Goal: Task Accomplishment & Management: Use online tool/utility

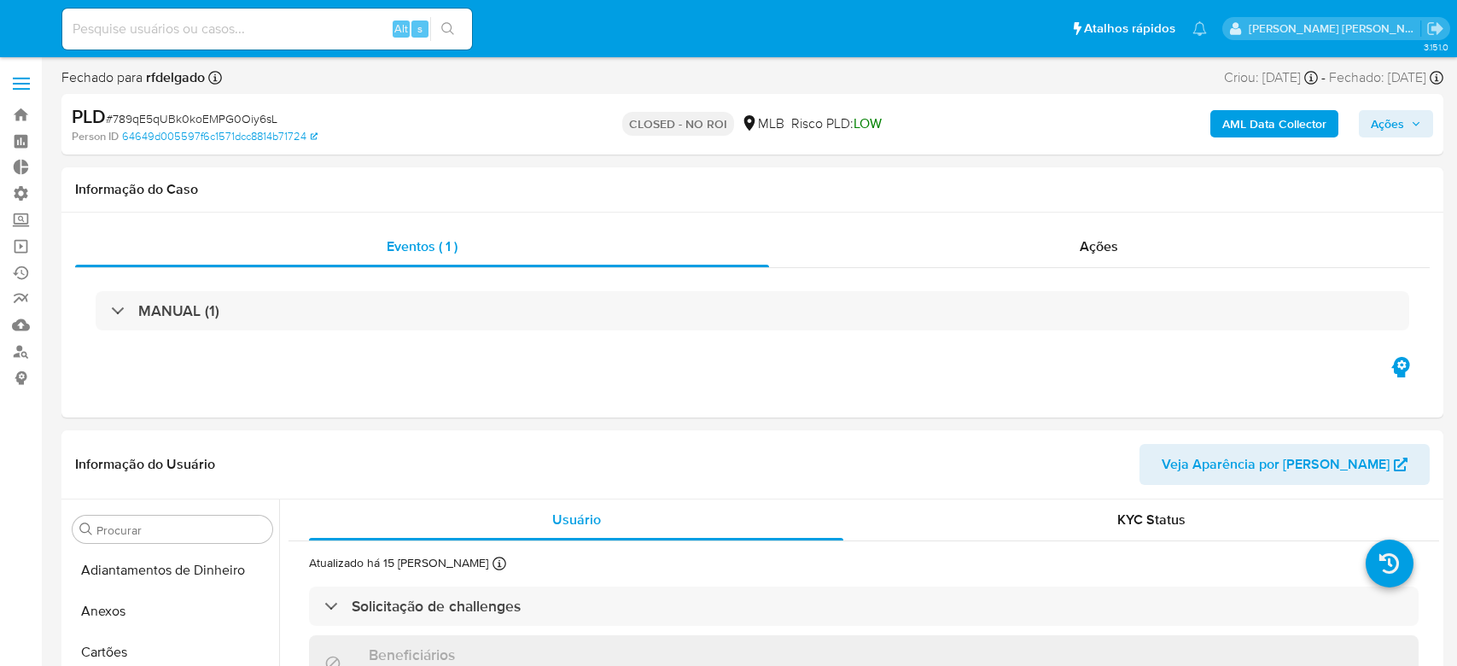
select select "10"
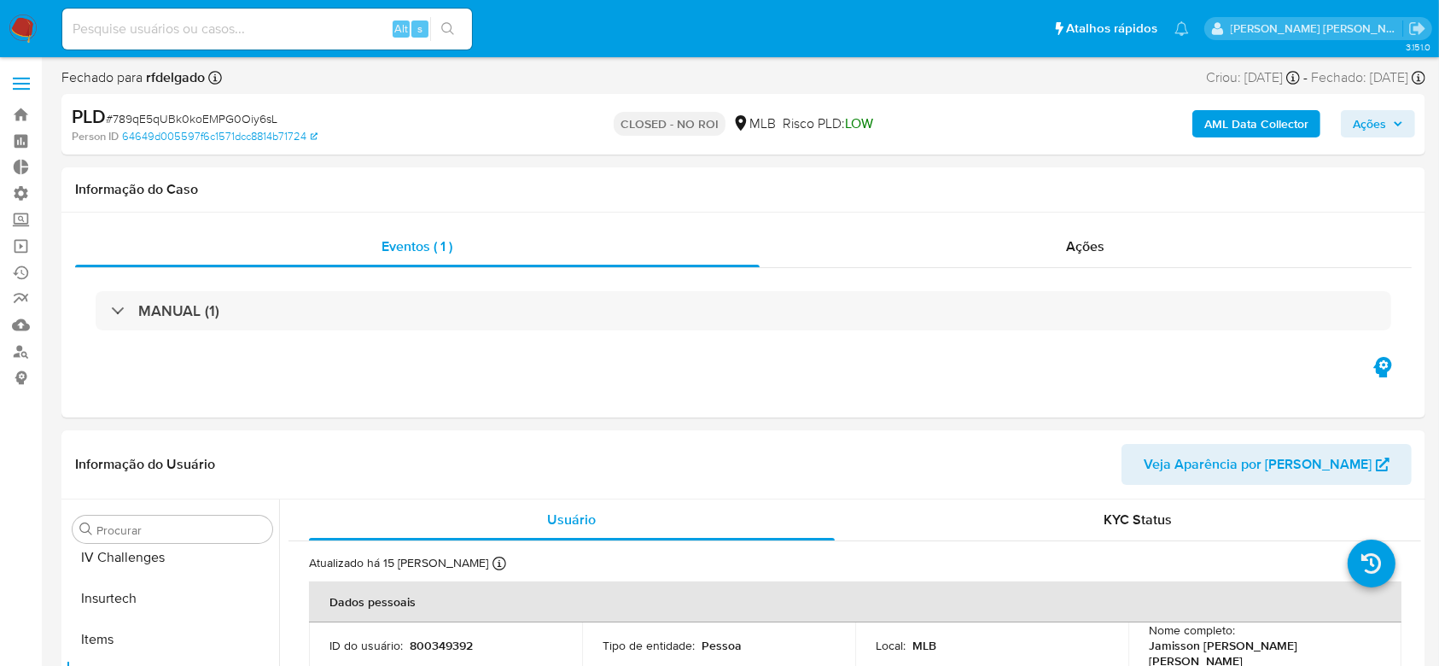
scroll to position [721, 0]
click at [14, 236] on link "Operações em massa" at bounding box center [101, 246] width 203 height 26
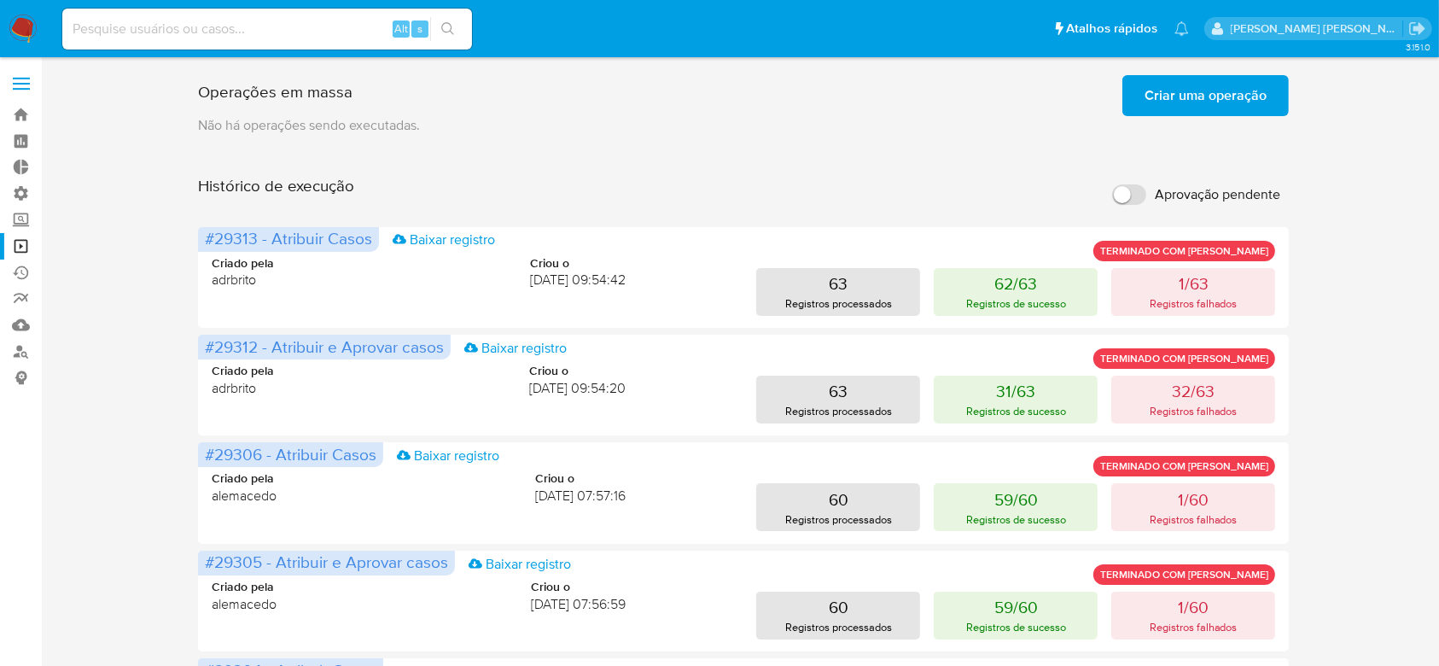
click at [1188, 96] on span "Criar uma operação" at bounding box center [1206, 96] width 122 height 38
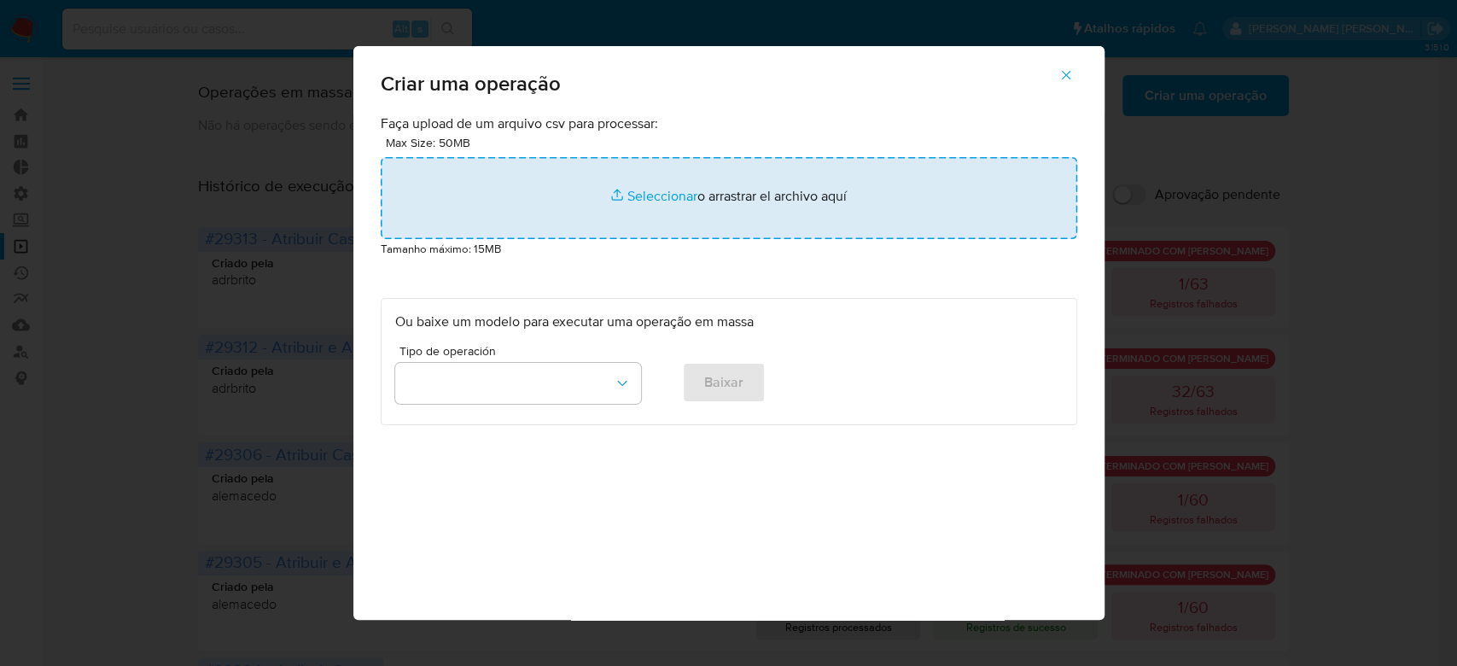
click at [656, 192] on input "file" at bounding box center [729, 198] width 697 height 82
type input "C:\fakepath\ASSIGN_AND_CLOSE_CASE.csv"
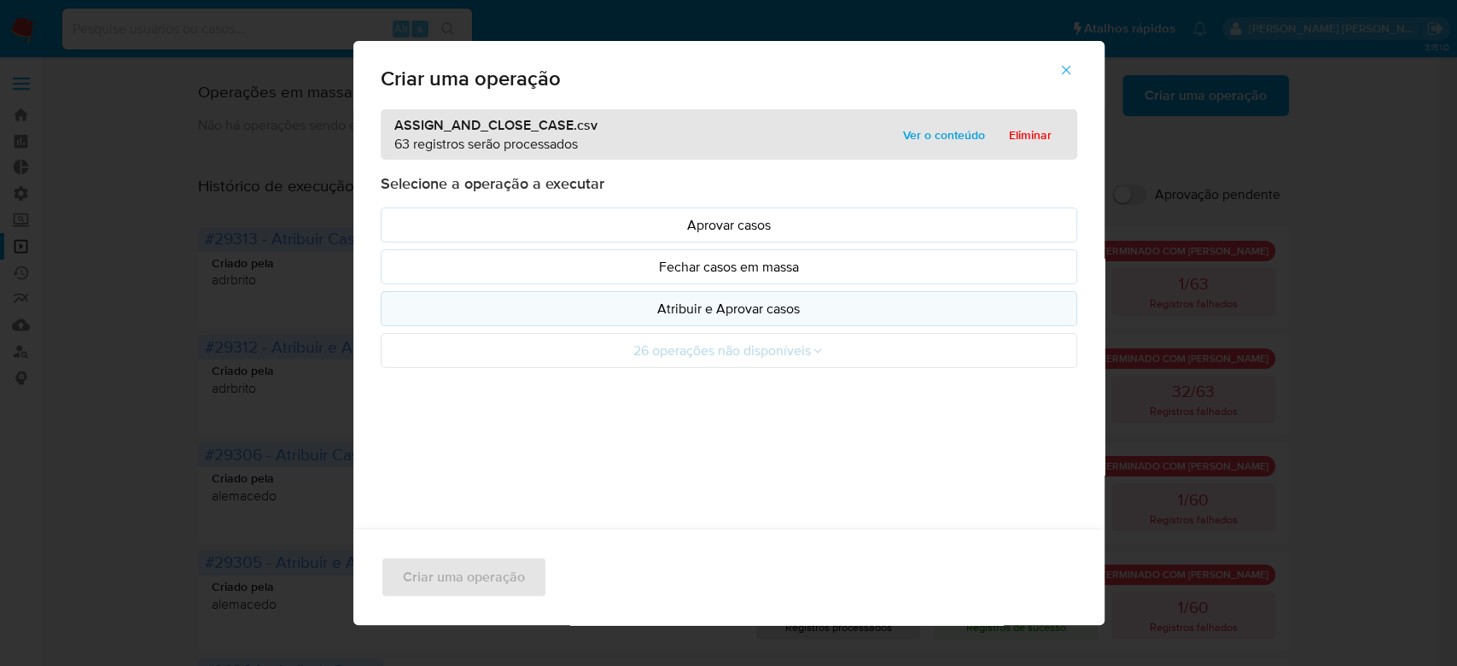
click at [783, 308] on p "Atribuir e Aprovar casos" at bounding box center [729, 309] width 668 height 20
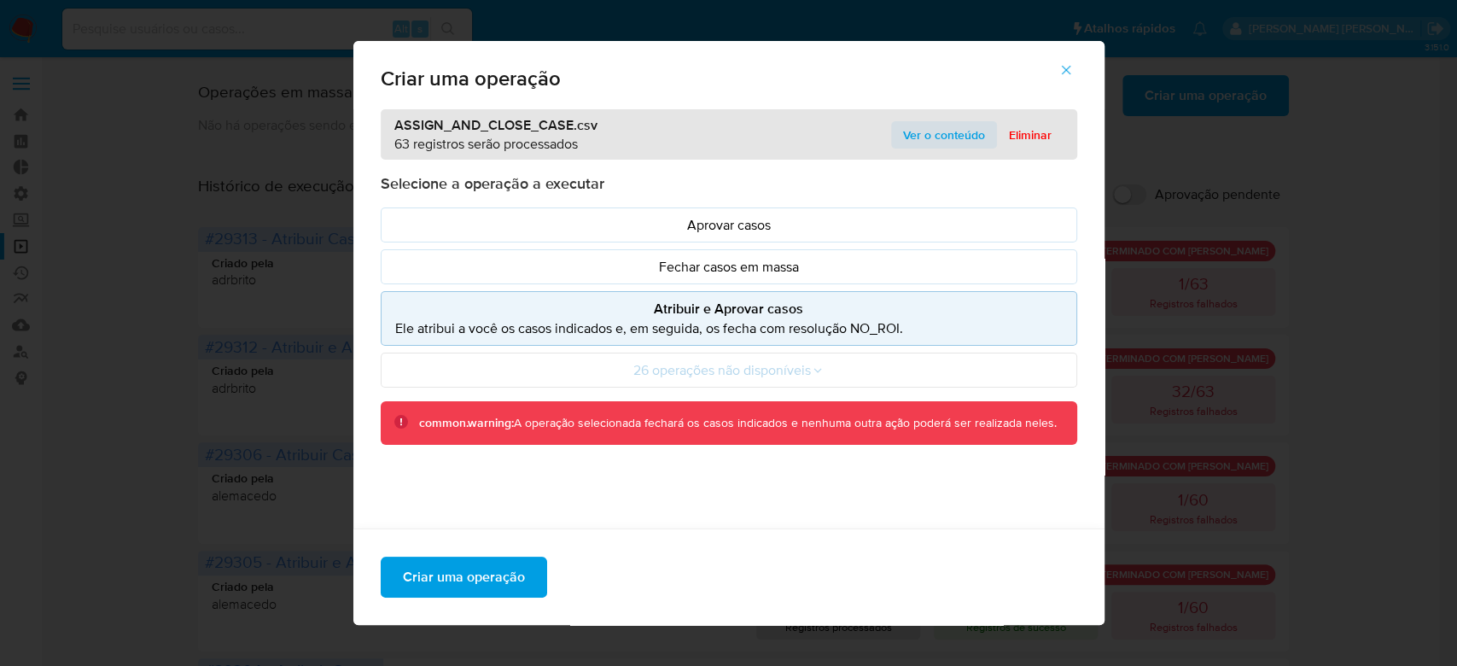
click at [938, 135] on span "Ver o conteúdo" at bounding box center [944, 135] width 82 height 24
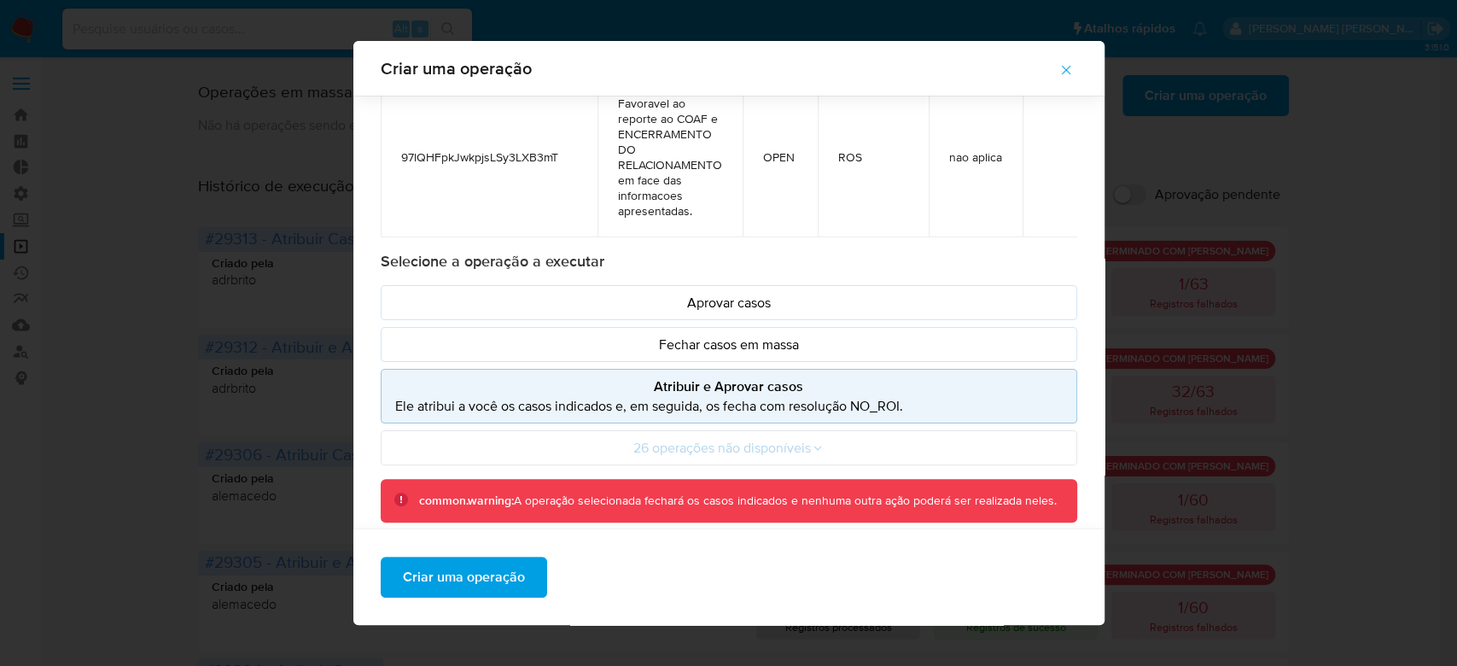
scroll to position [131, 0]
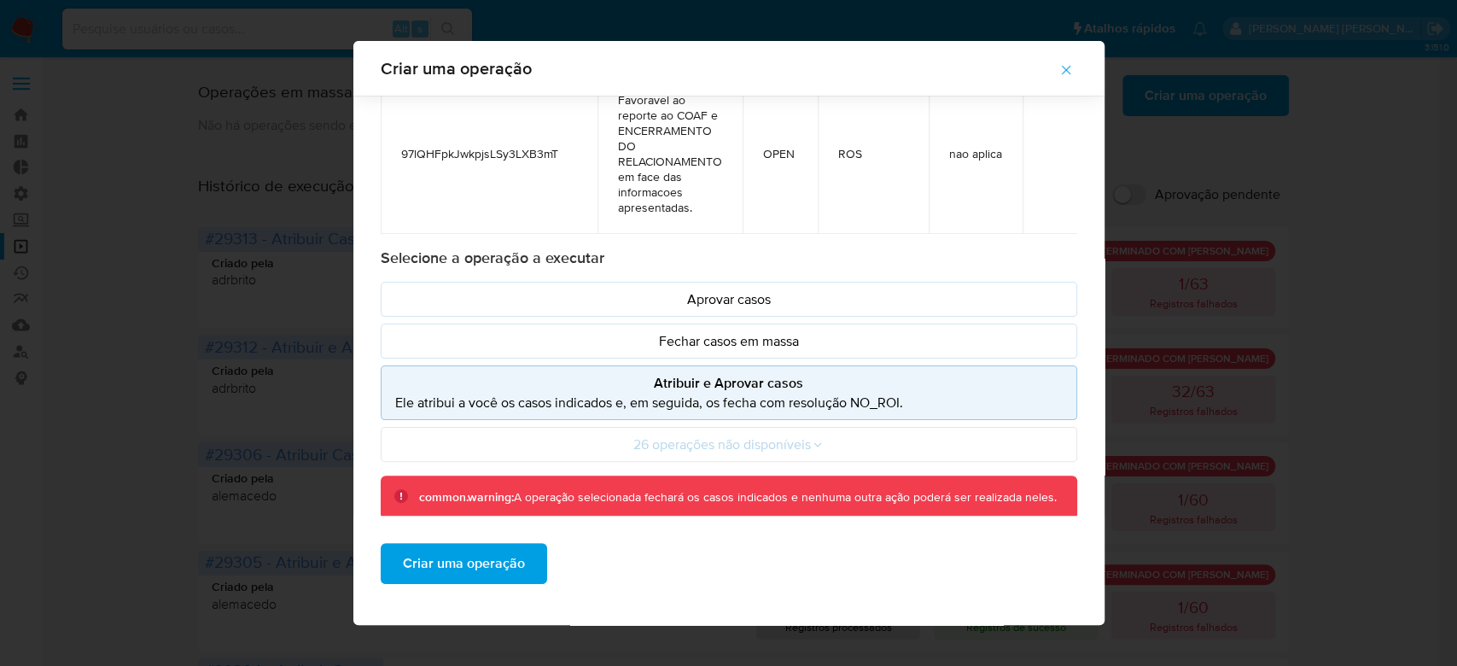
click at [558, 404] on p "Ele atribui a você os casos indicados e, em seguida, os fecha com resolução NO_…" at bounding box center [729, 403] width 668 height 20
click at [495, 566] on span "Criar uma operação" at bounding box center [464, 564] width 122 height 38
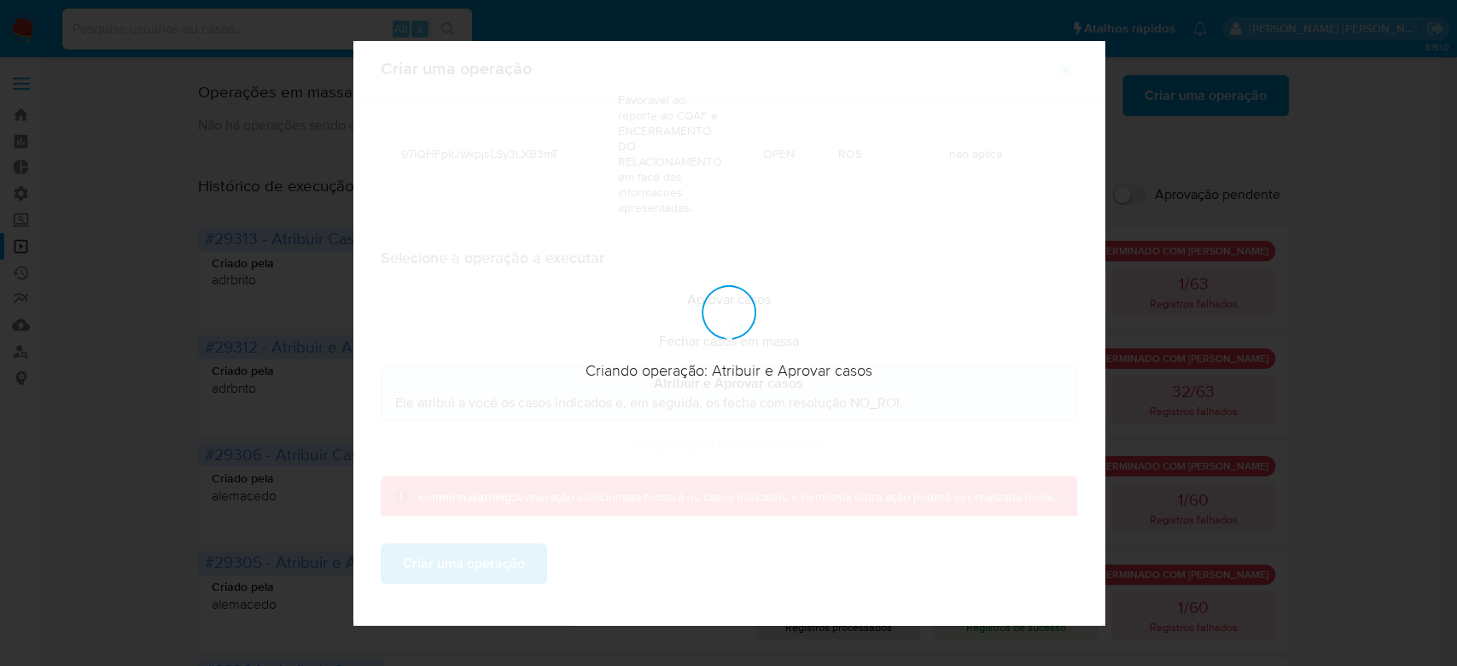
scroll to position [0, 0]
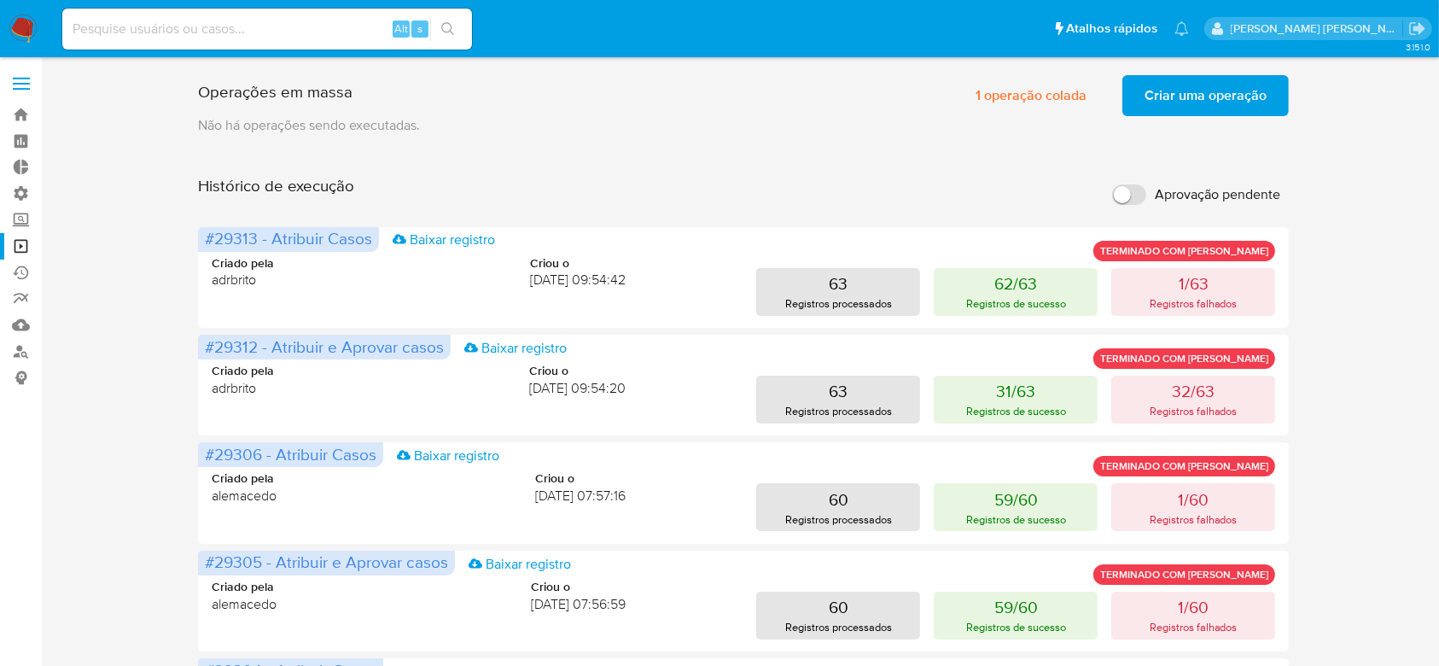
click at [1222, 90] on span "Criar uma operação" at bounding box center [1206, 96] width 122 height 38
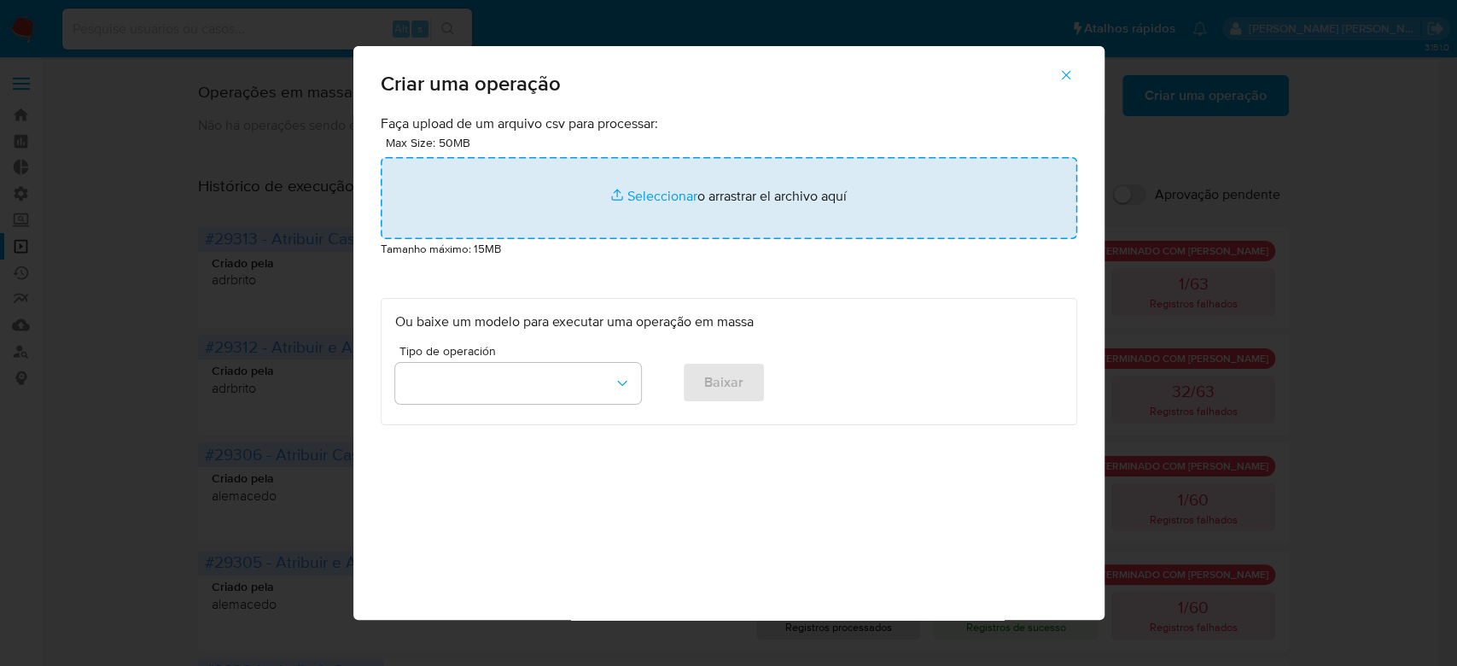
click at [670, 194] on input "file" at bounding box center [729, 198] width 697 height 82
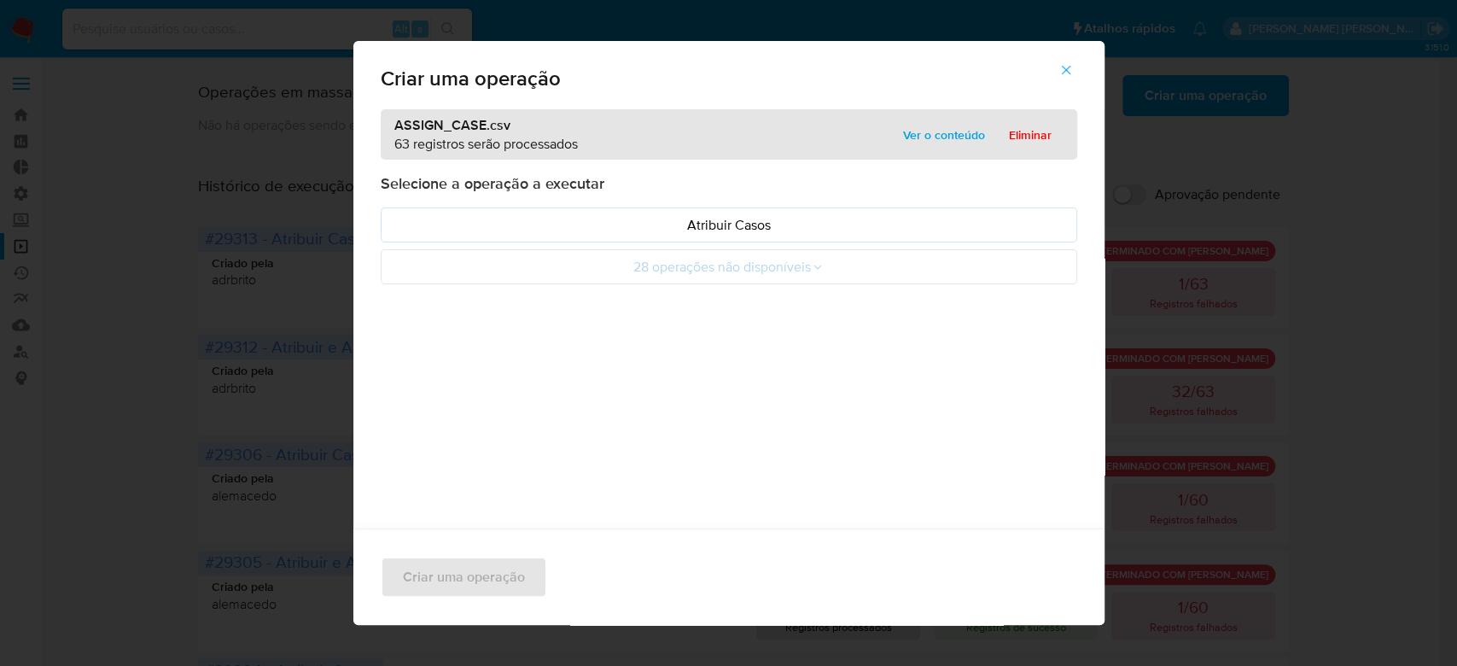
click at [919, 136] on span "Ver o conteúdo" at bounding box center [944, 135] width 82 height 24
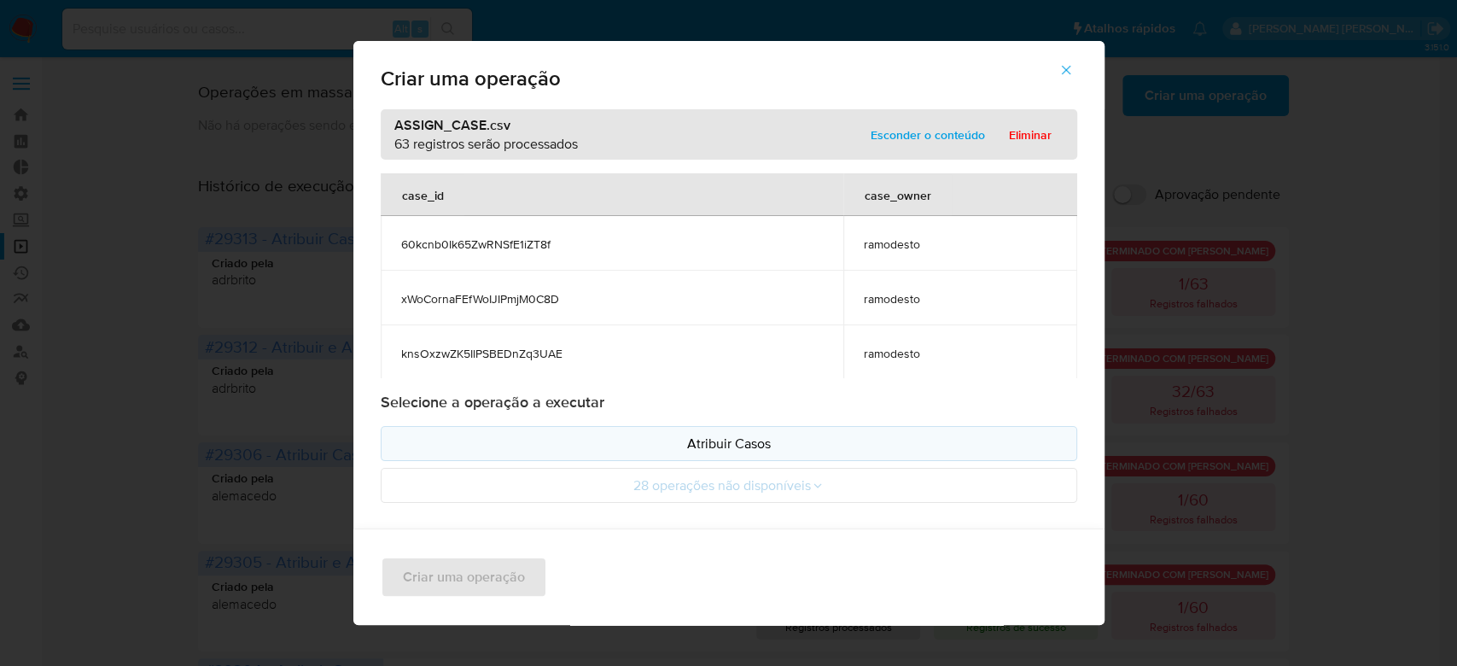
drag, startPoint x: 714, startPoint y: 431, endPoint x: 693, endPoint y: 440, distance: 22.2
click at [714, 434] on button "Atribuir Casos" at bounding box center [729, 443] width 697 height 35
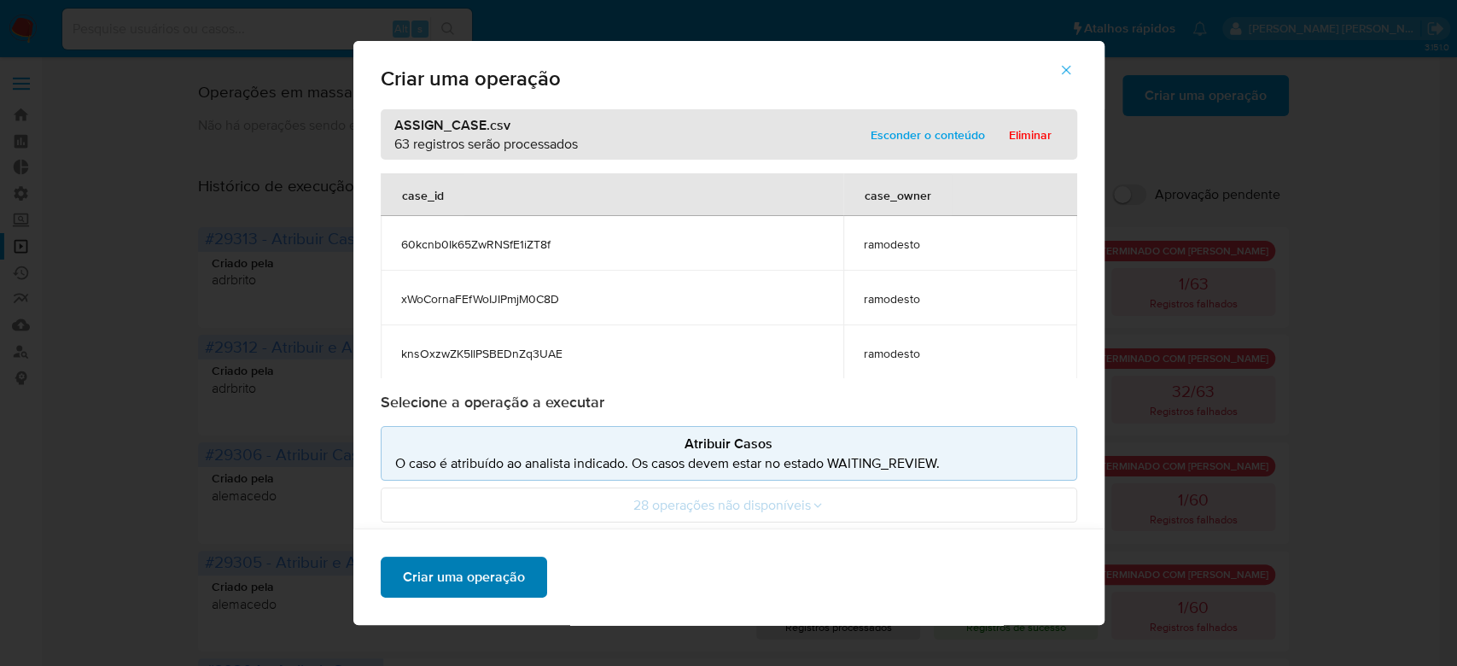
click at [476, 575] on span "Criar uma operação" at bounding box center [464, 577] width 122 height 38
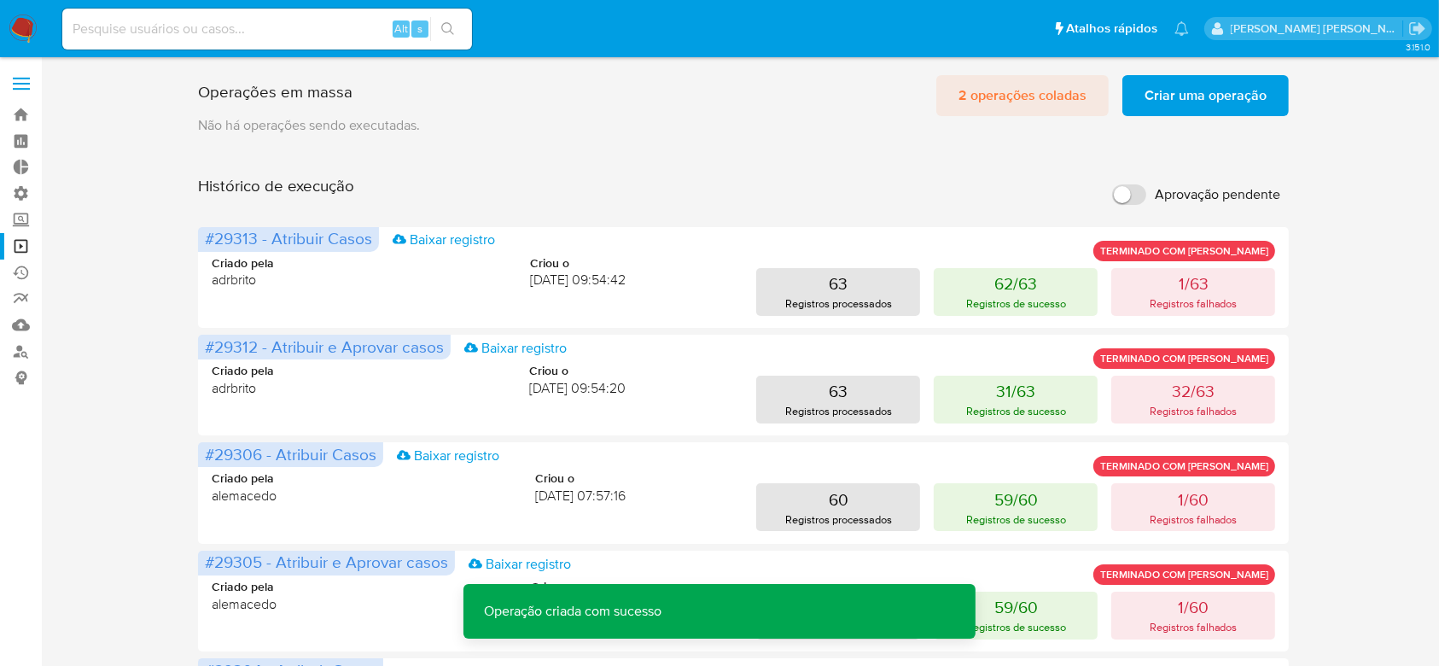
click at [979, 93] on span "2 operações coladas" at bounding box center [1023, 96] width 128 height 38
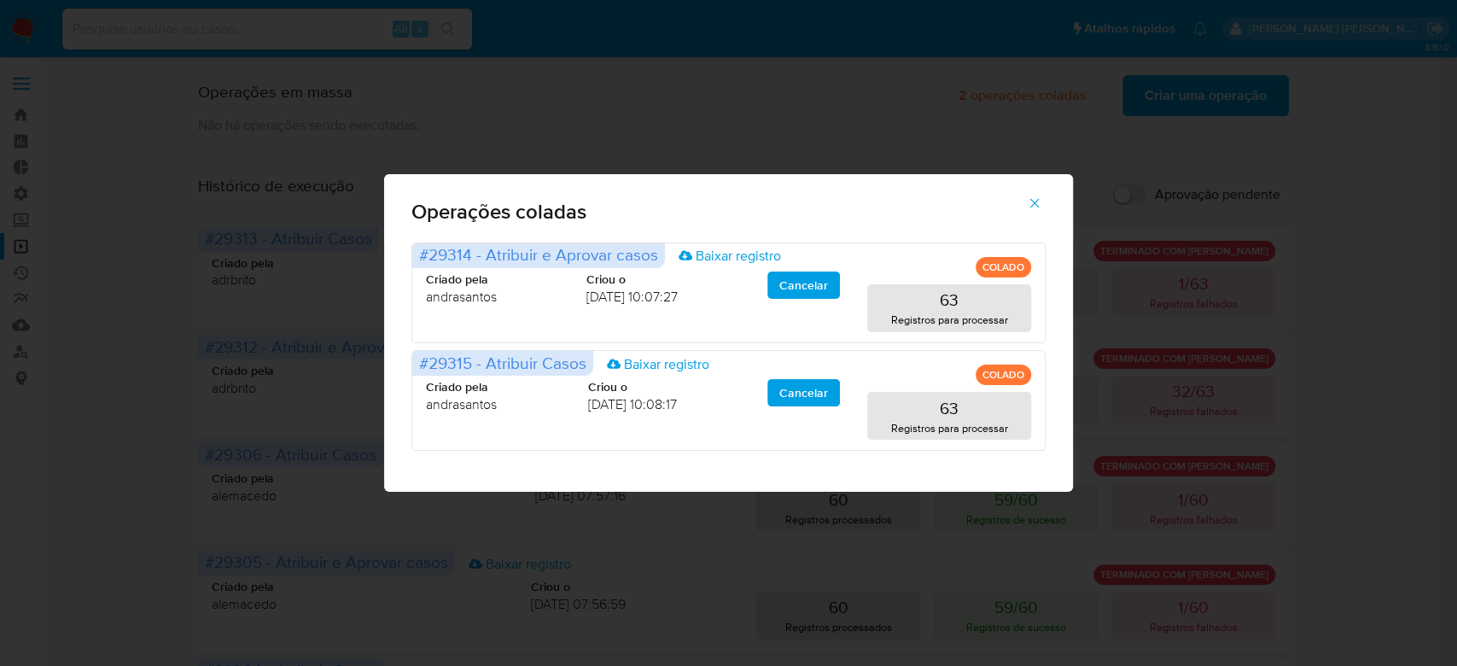
click at [1039, 201] on icon "button" at bounding box center [1034, 202] width 15 height 15
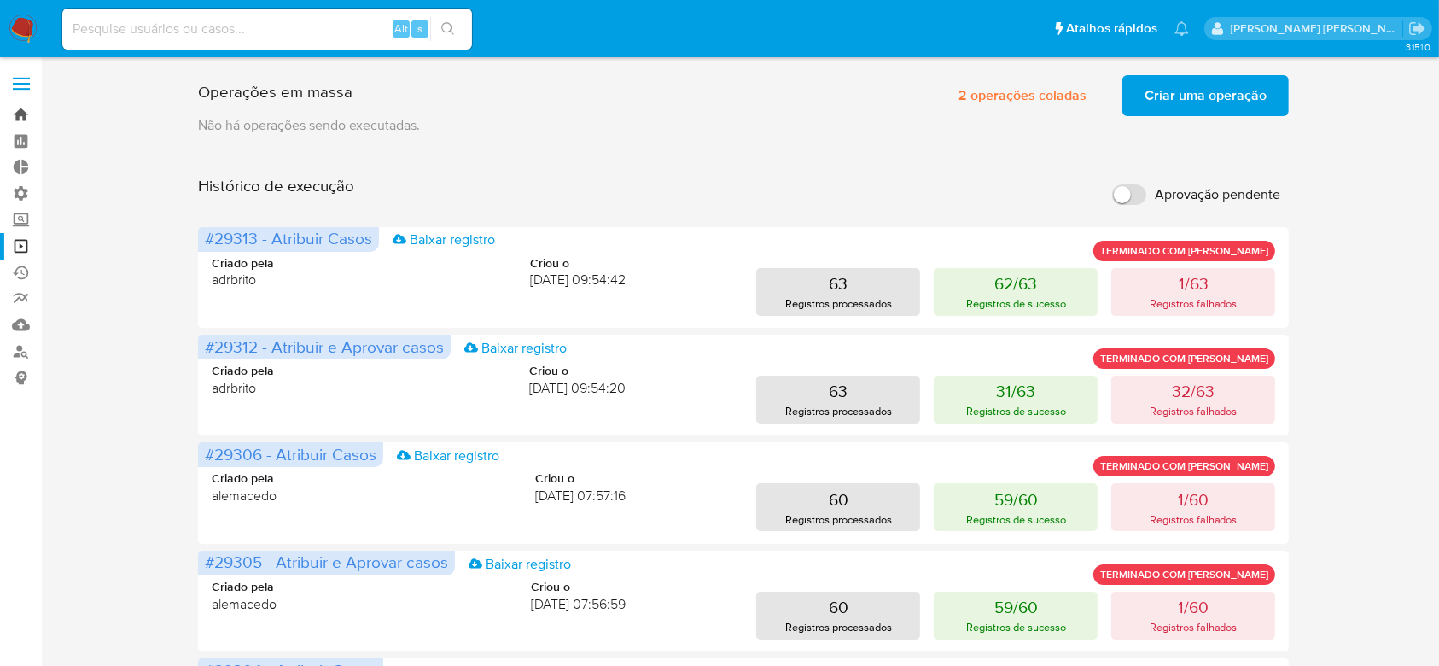
click at [26, 113] on link "Bandeja" at bounding box center [101, 115] width 203 height 26
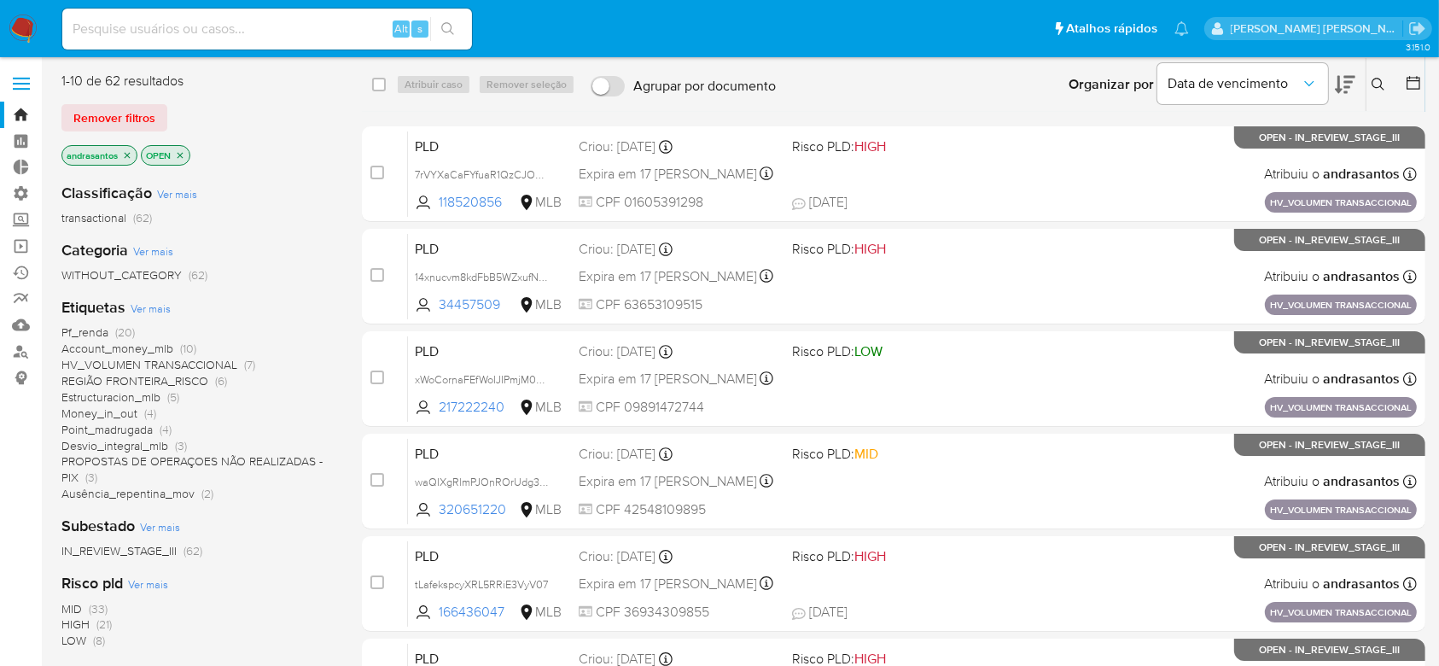
click at [125, 150] on icon "close-filter" at bounding box center [127, 155] width 10 height 10
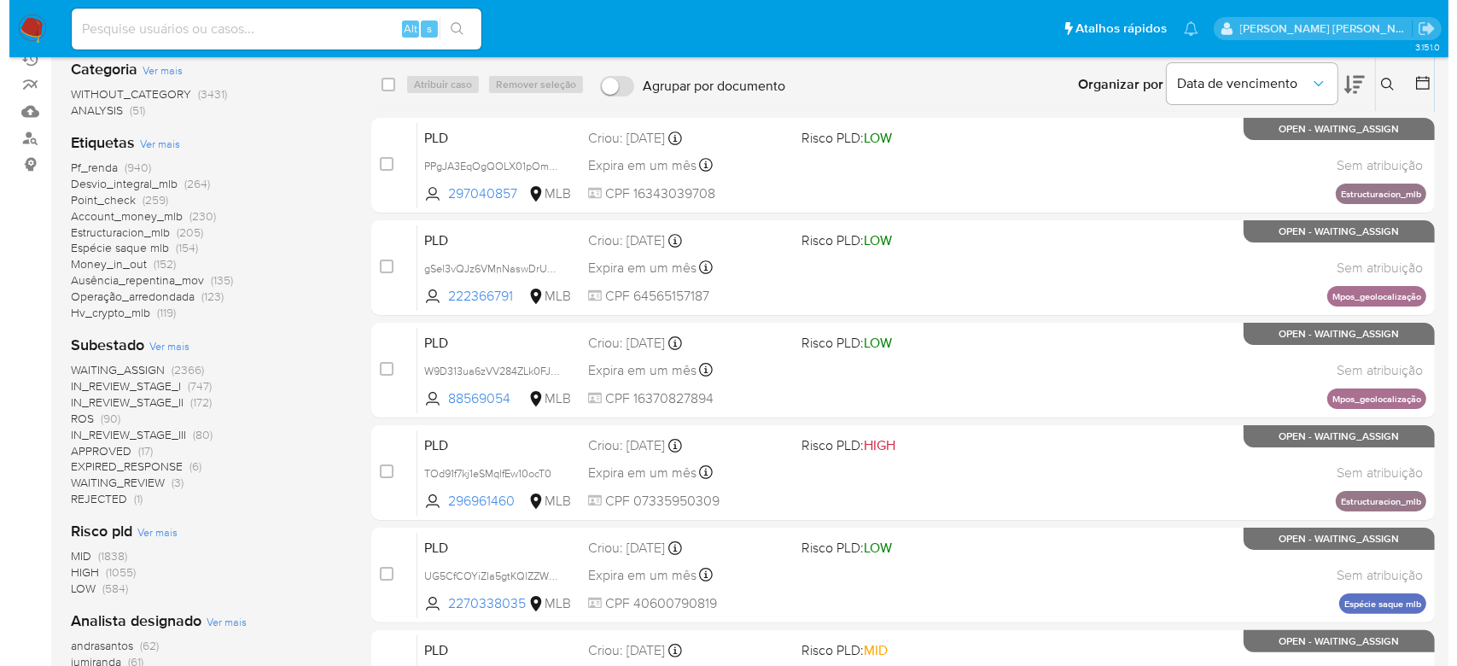
scroll to position [341, 0]
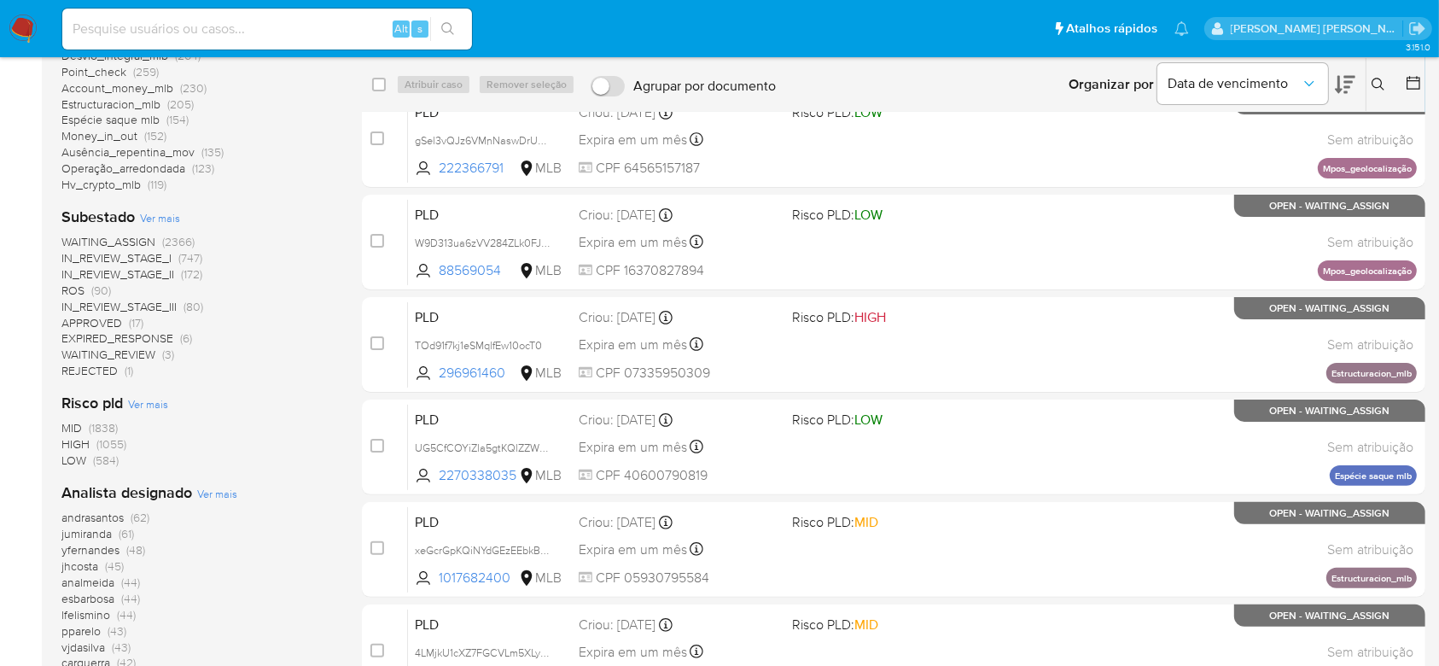
click at [157, 222] on span "Ver mais" at bounding box center [160, 217] width 40 height 15
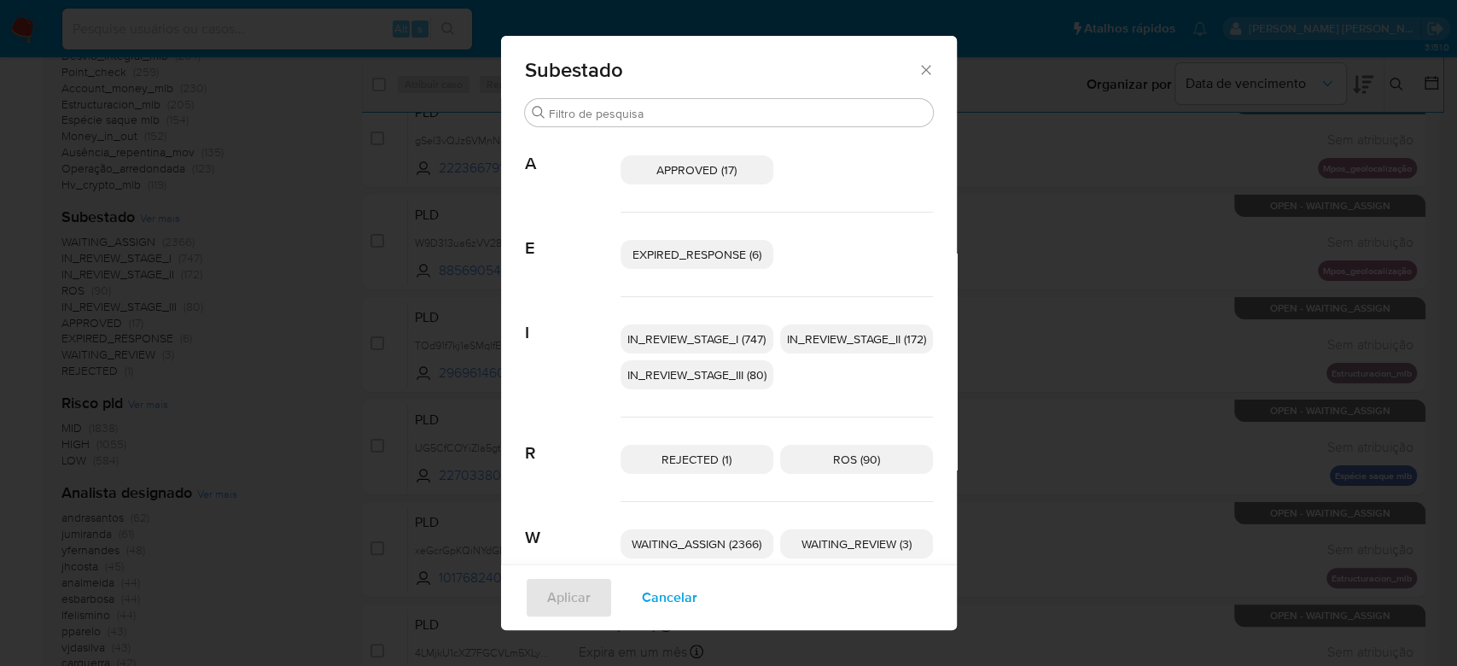
click at [649, 325] on p "IN_REVIEW_STAGE_I (747)" at bounding box center [697, 338] width 153 height 29
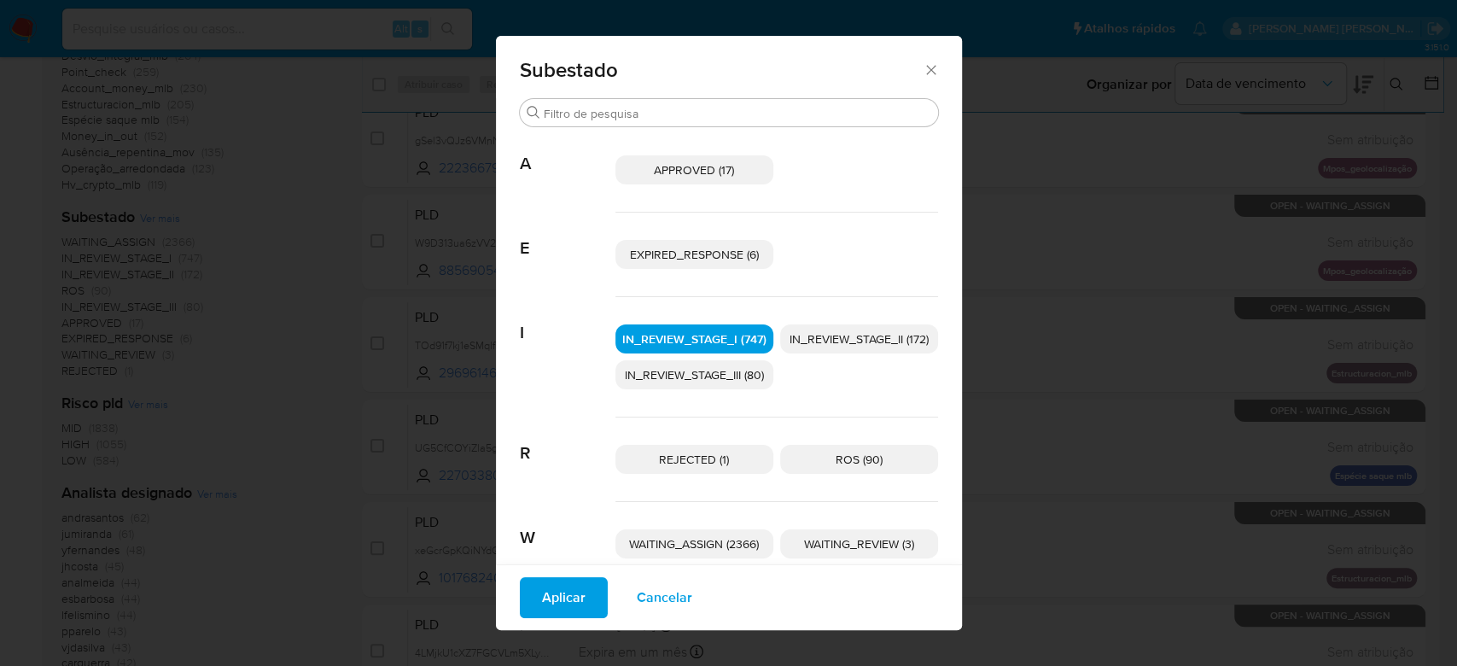
click at [866, 338] on span "IN_REVIEW_STAGE_II (172)" at bounding box center [859, 338] width 139 height 17
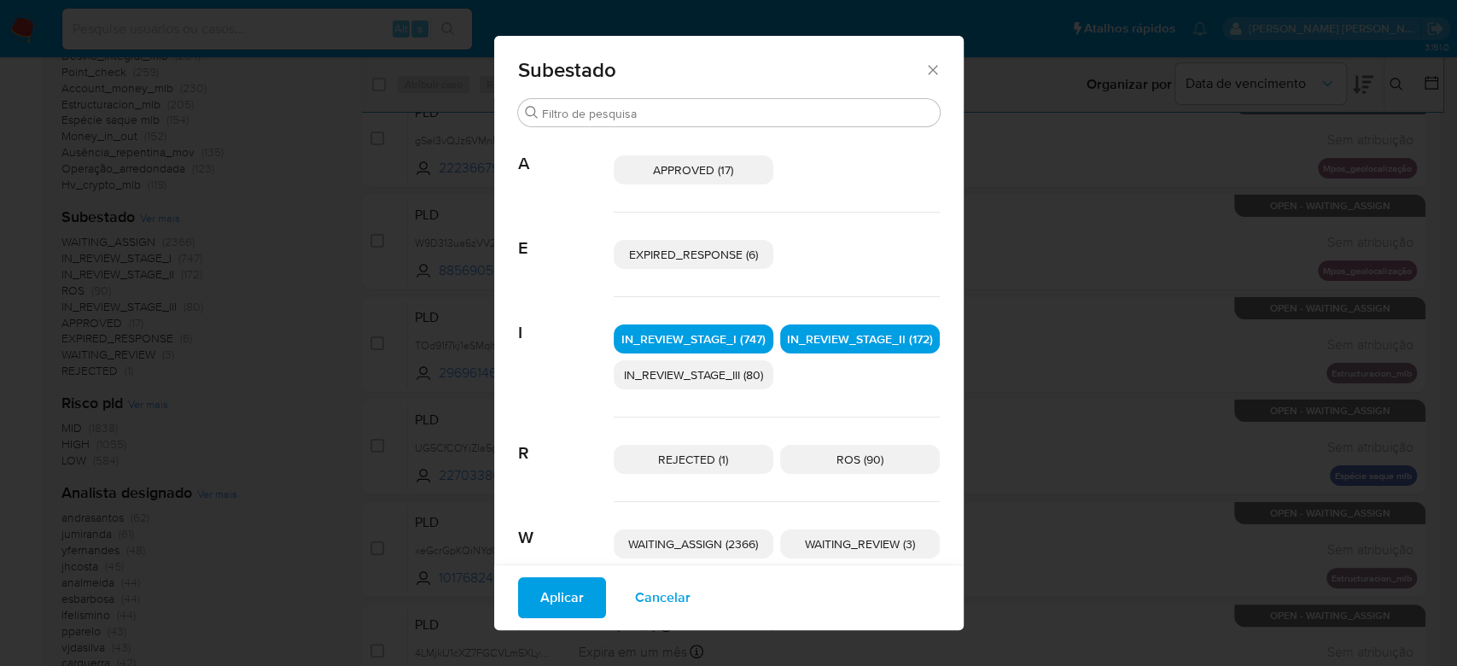
click at [543, 590] on span "Aplicar" at bounding box center [562, 598] width 44 height 38
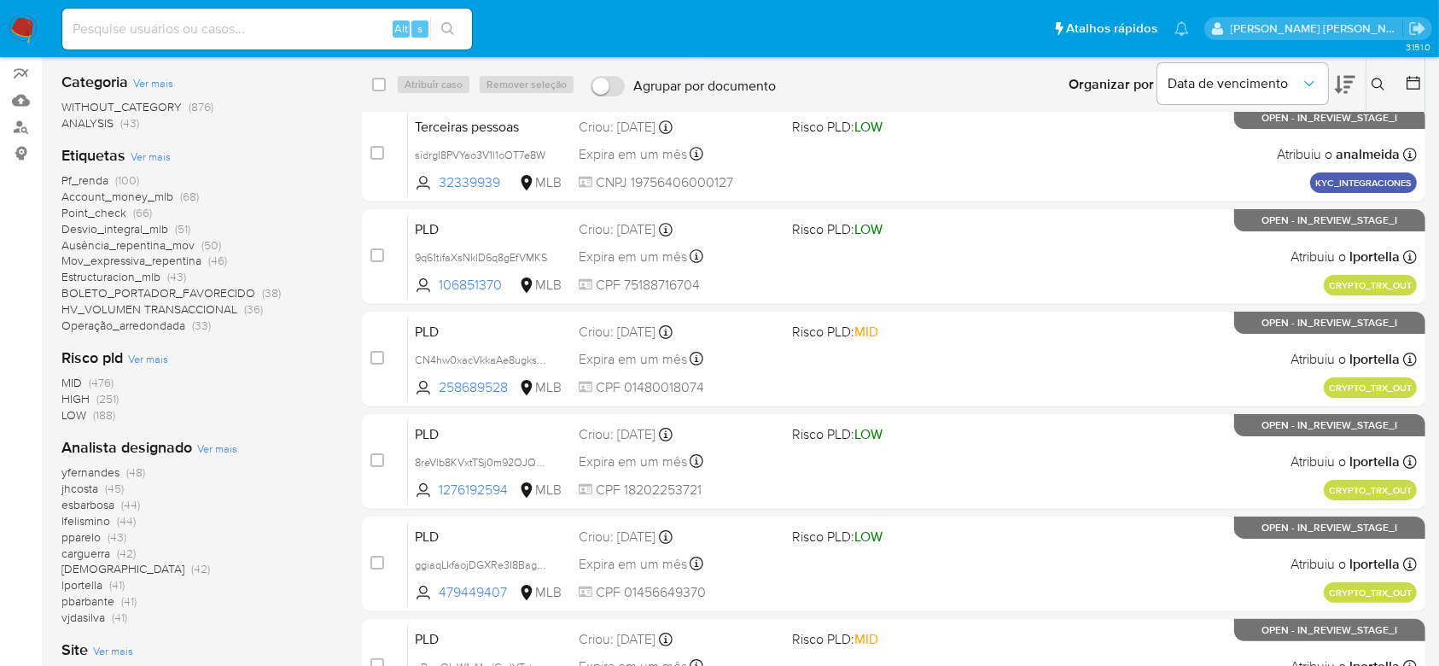
scroll to position [227, 0]
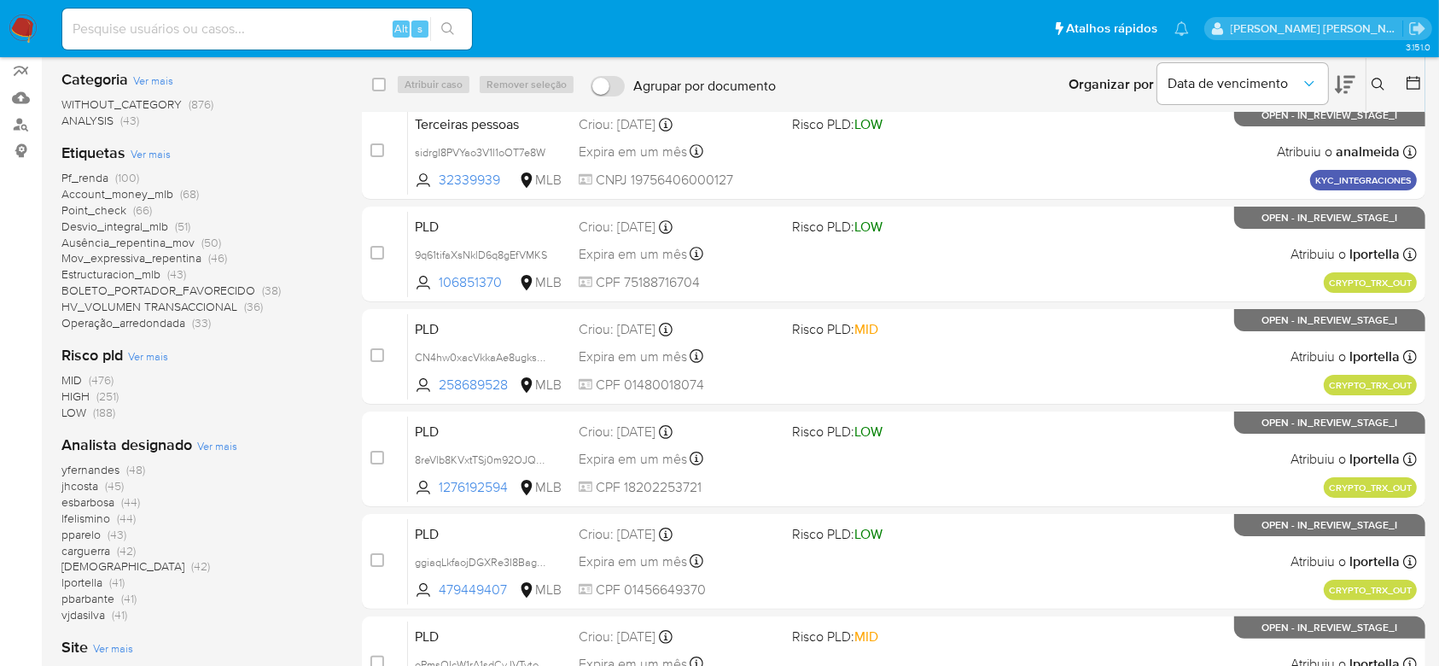
click at [228, 449] on span "Ver mais" at bounding box center [217, 445] width 40 height 15
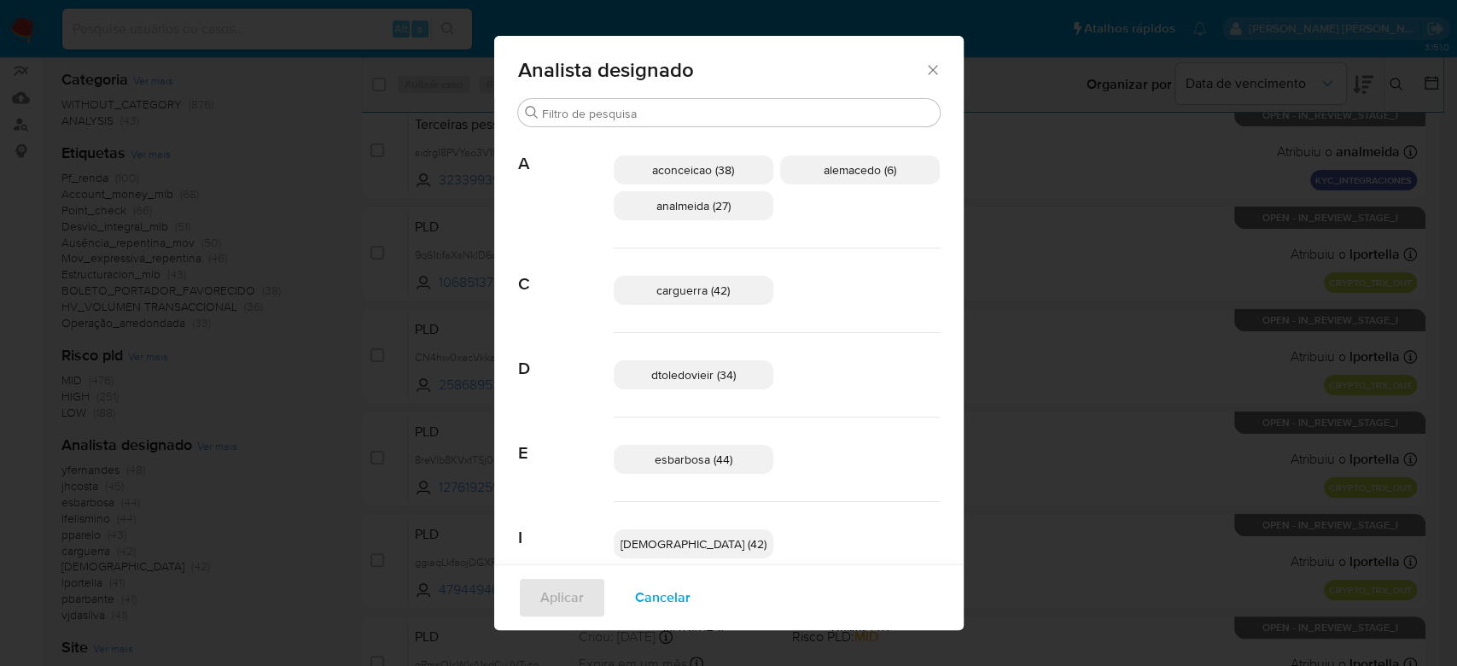
click at [925, 71] on icon "Fechar" at bounding box center [933, 69] width 17 height 17
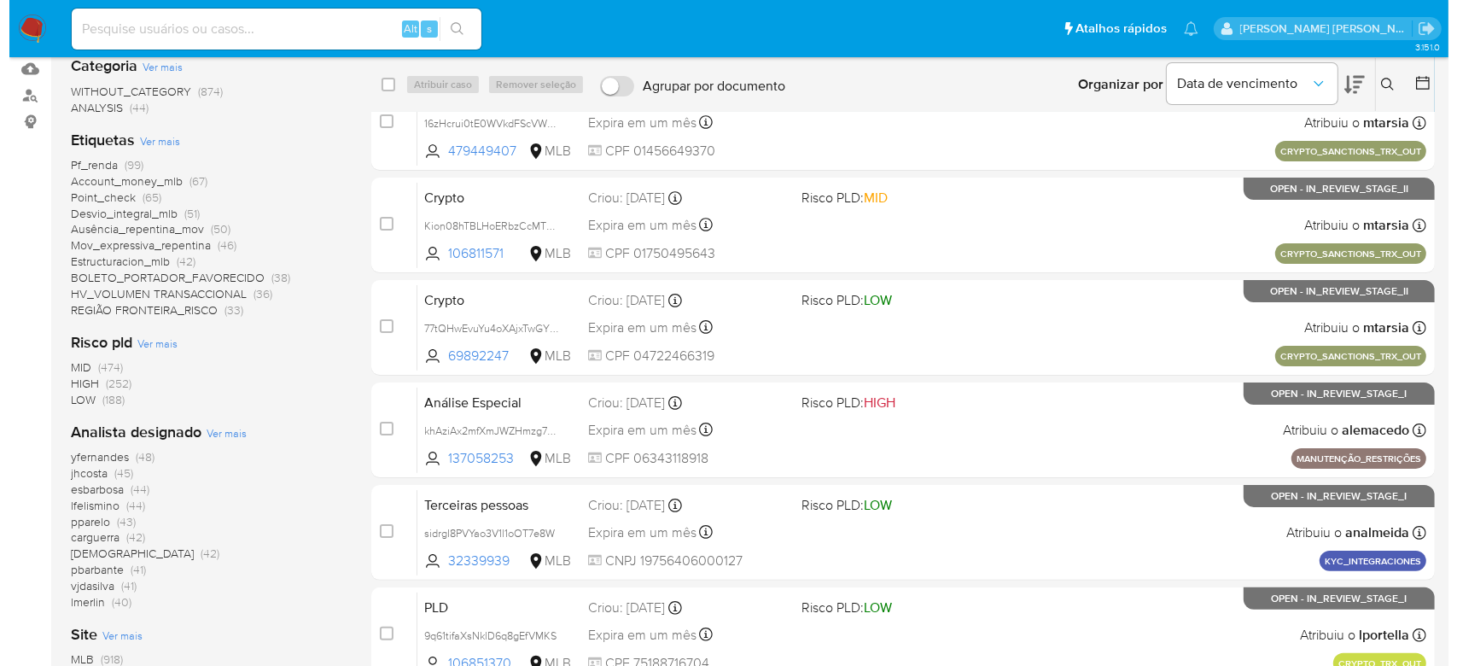
scroll to position [341, 0]
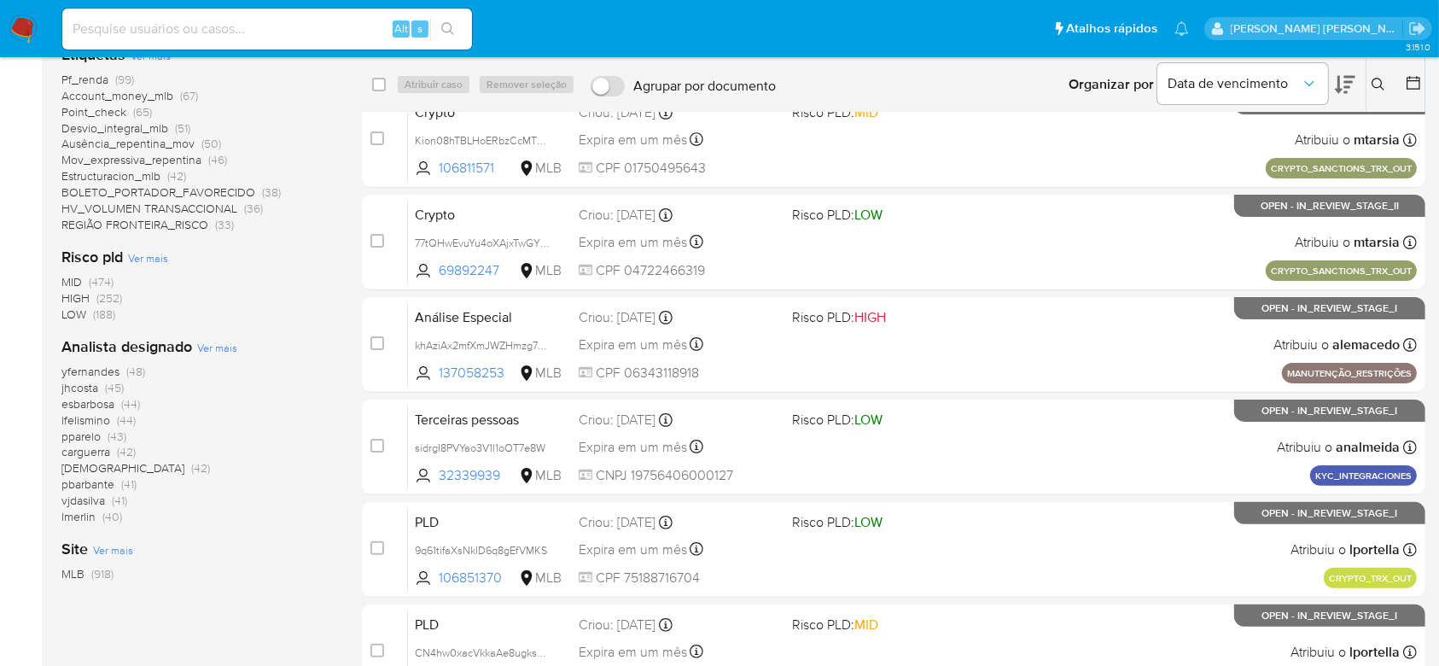
click at [231, 348] on span "Ver mais" at bounding box center [217, 347] width 40 height 15
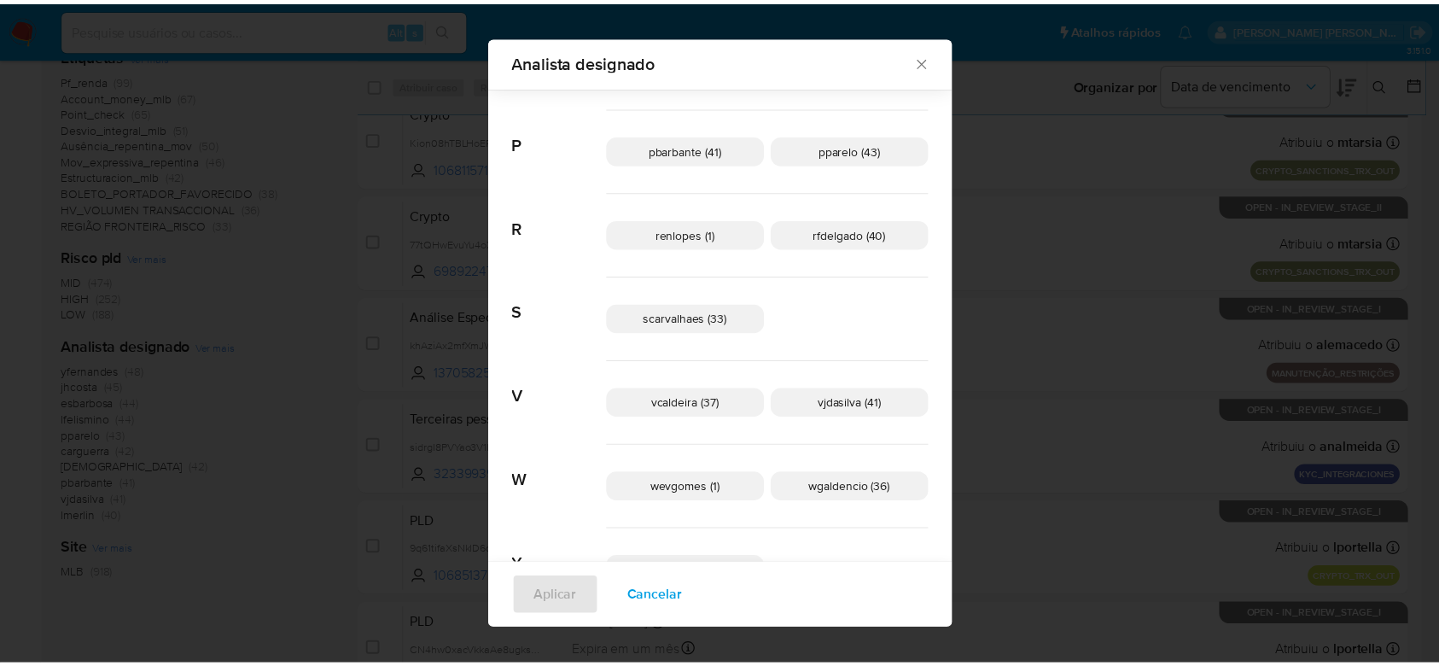
scroll to position [898, 0]
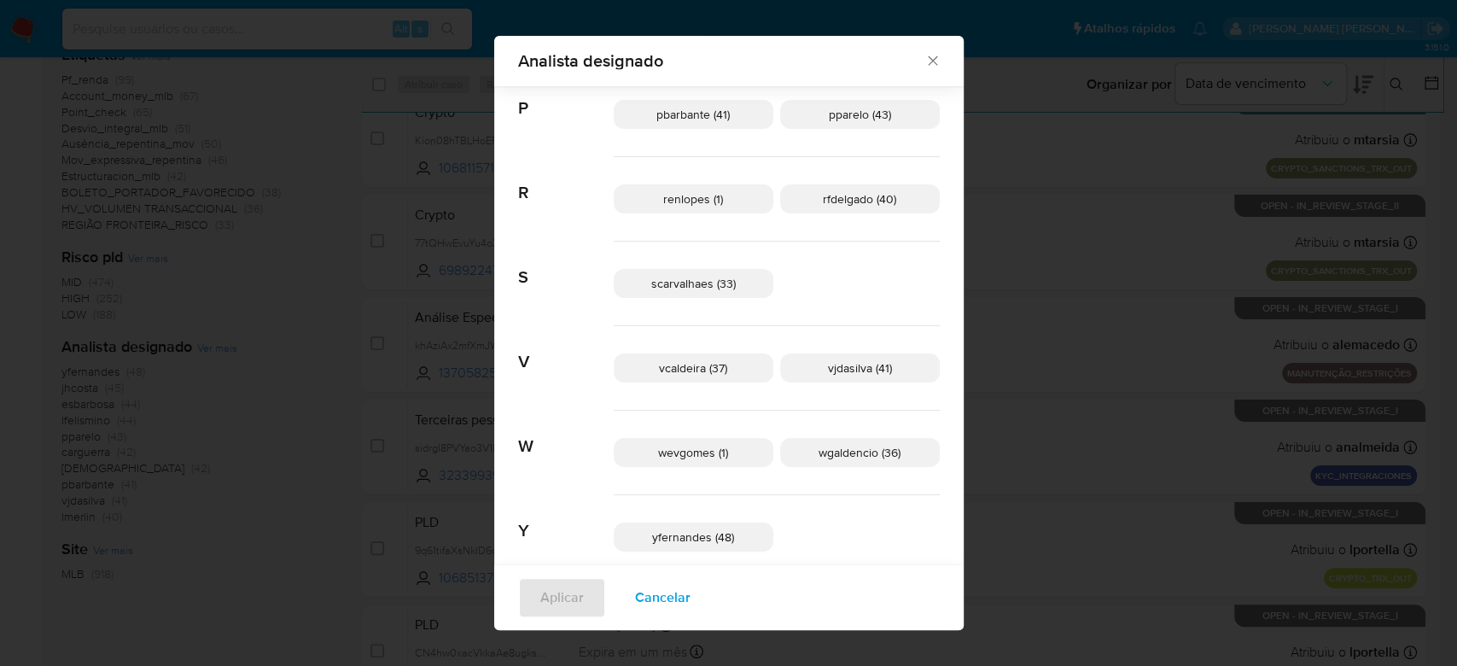
click at [928, 62] on icon "Fechar" at bounding box center [932, 60] width 9 height 9
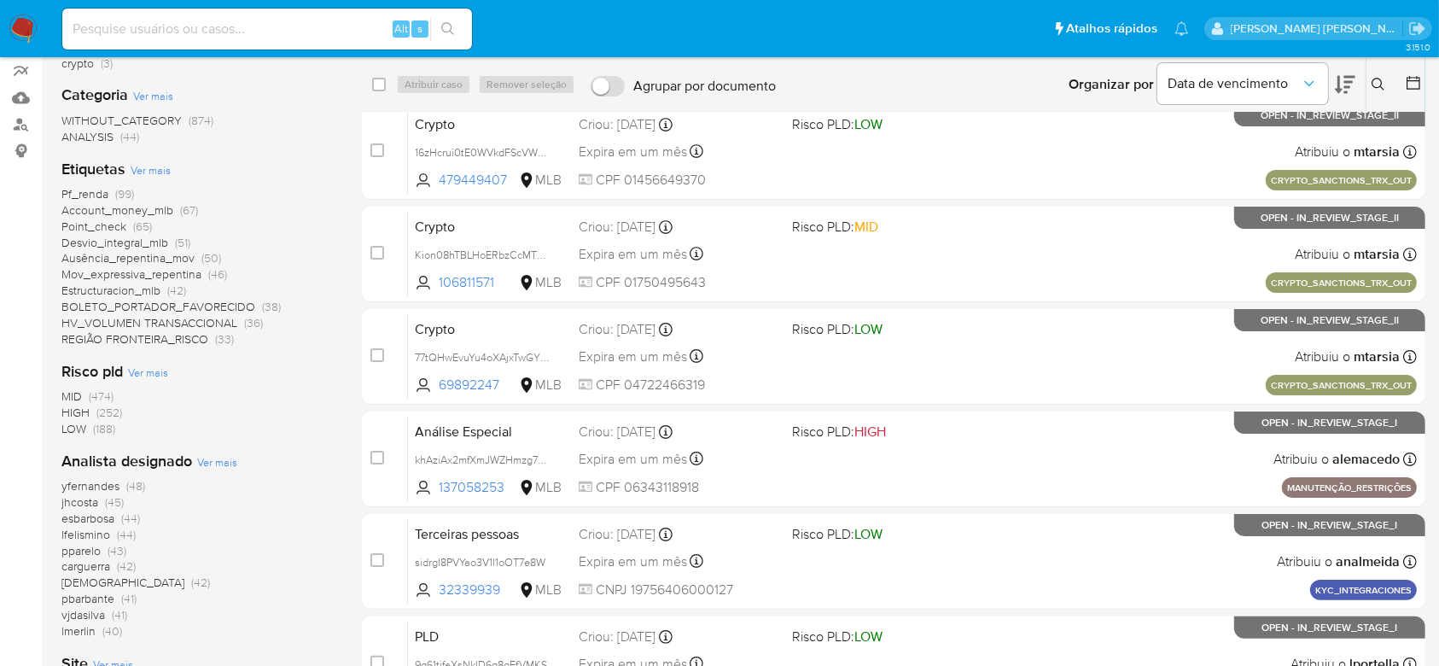
scroll to position [0, 0]
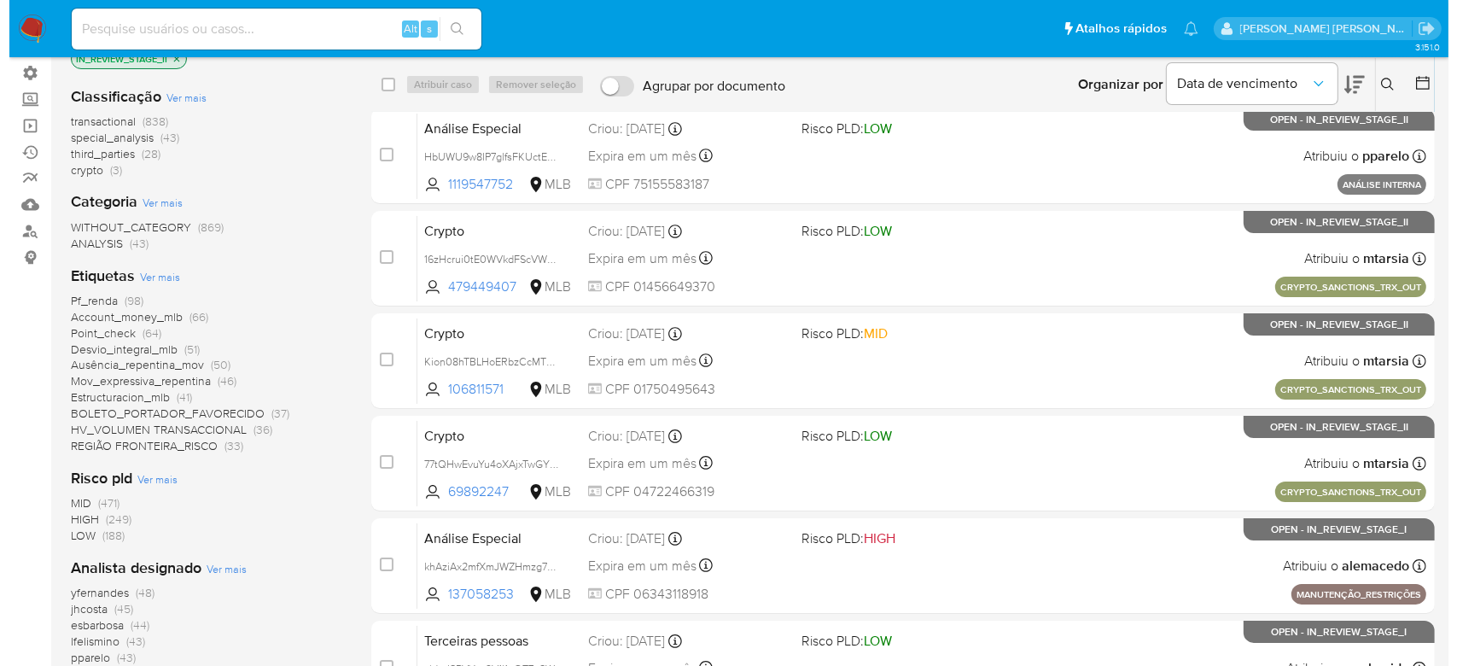
scroll to position [227, 0]
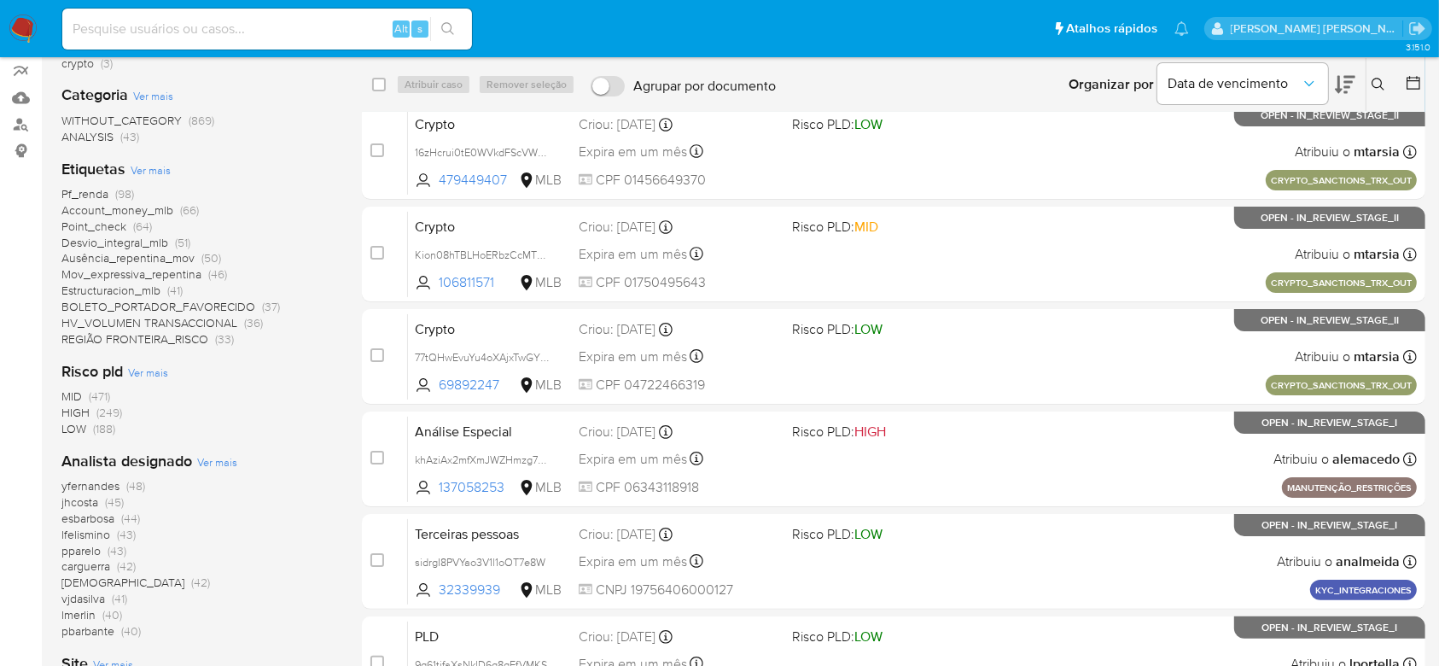
click at [222, 459] on span "Ver mais" at bounding box center [217, 461] width 40 height 15
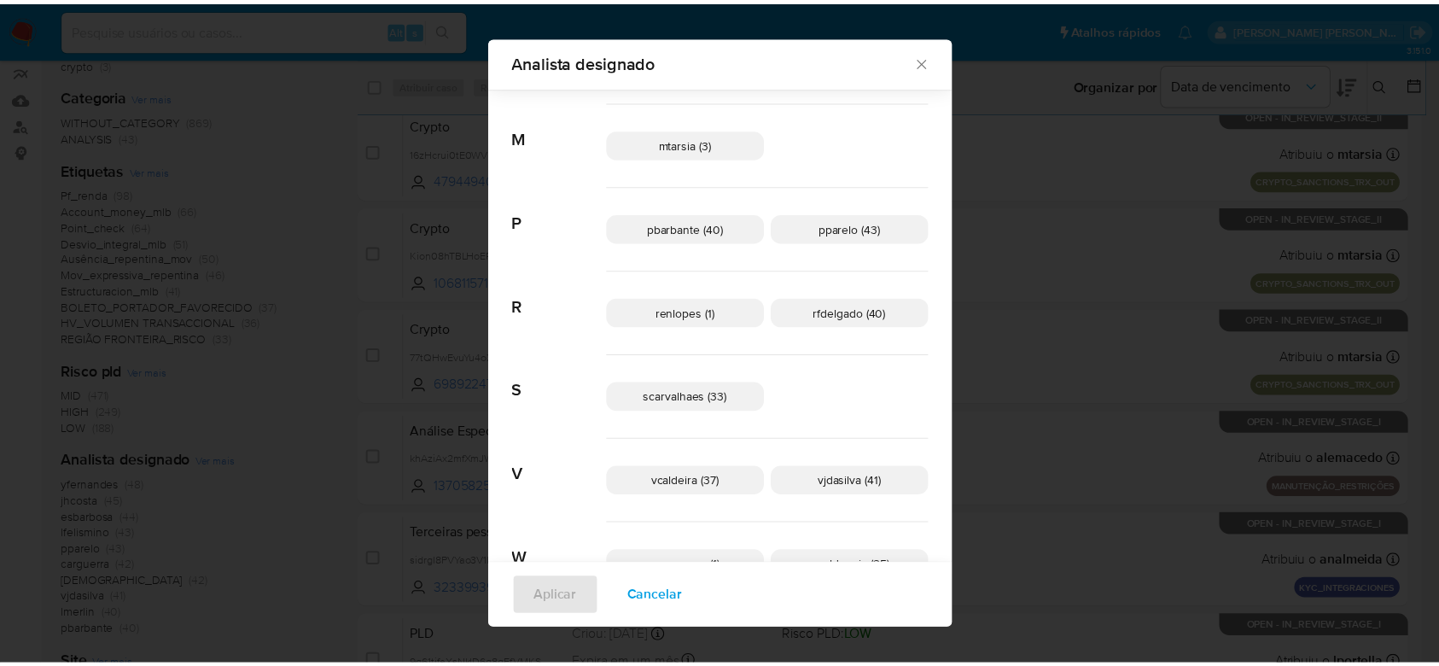
scroll to position [898, 0]
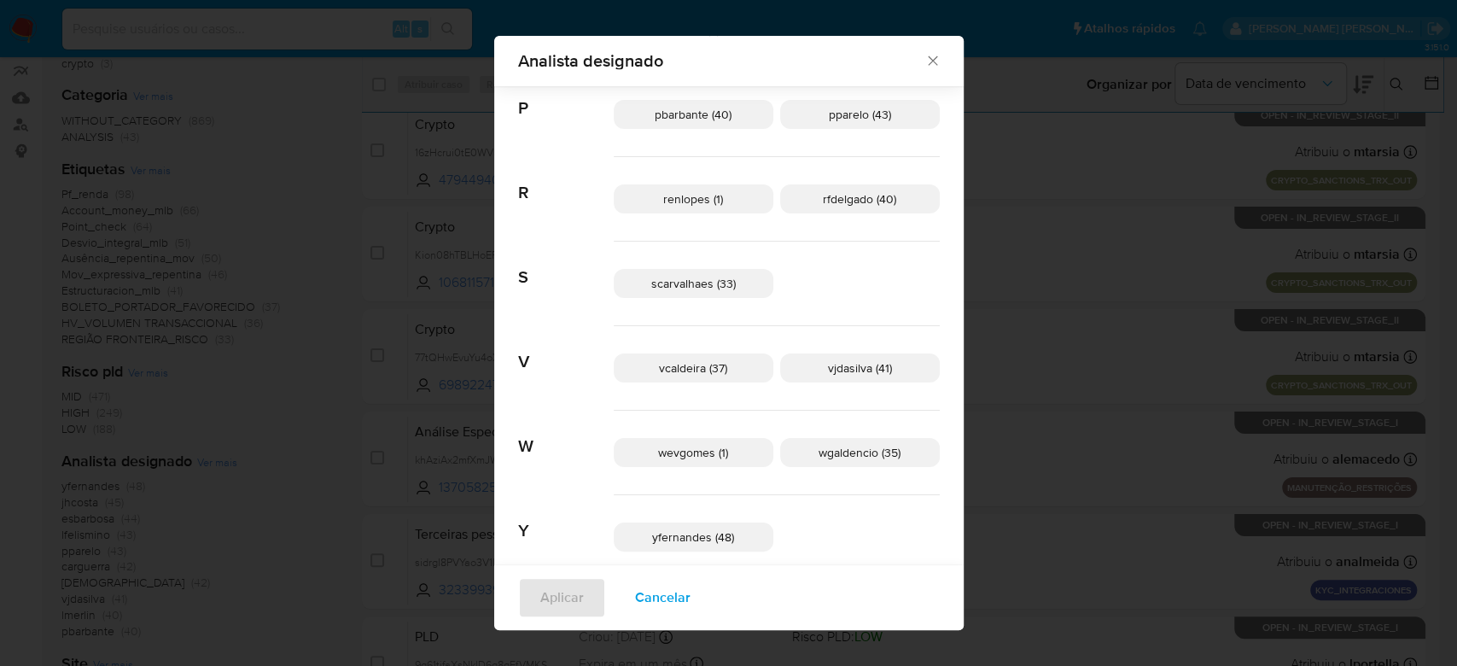
click at [242, 354] on div "Analista designado Buscar A aconceicao (38) alemacedo (6) analmeida (28) C carg…" at bounding box center [728, 333] width 1457 height 666
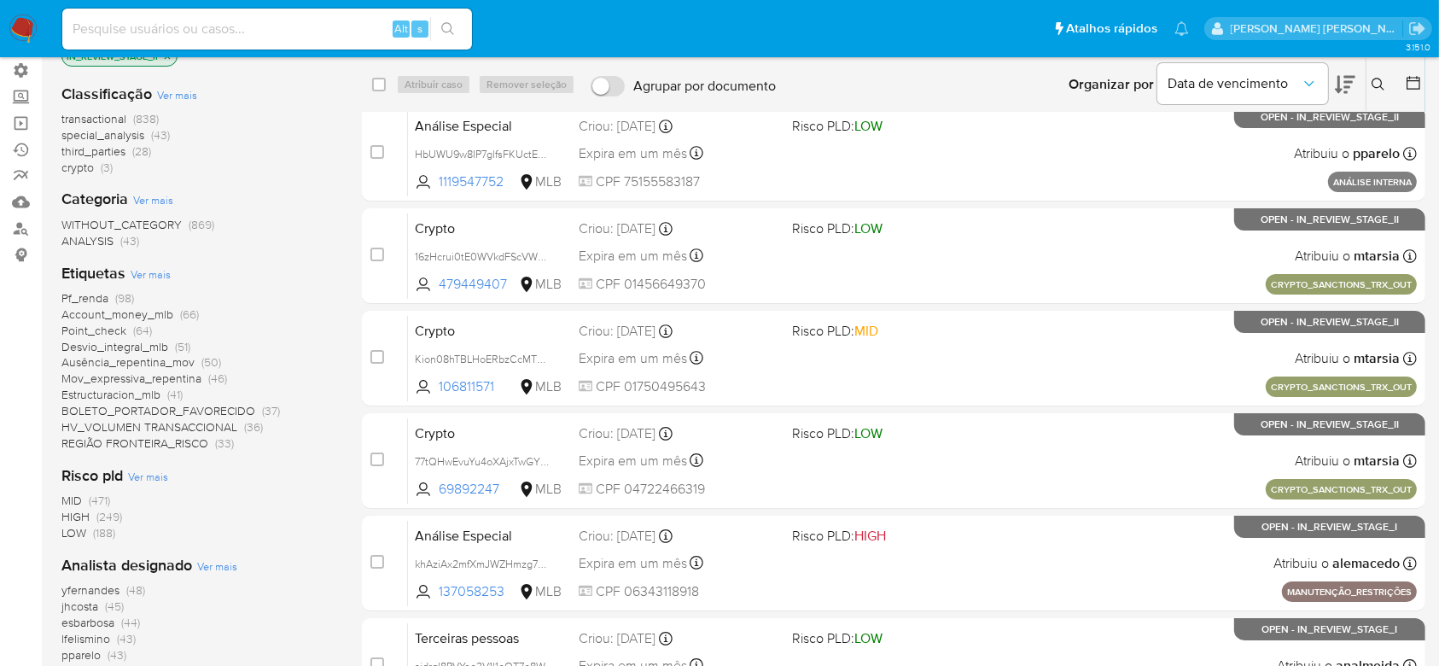
scroll to position [0, 0]
